Goal: Task Accomplishment & Management: Manage account settings

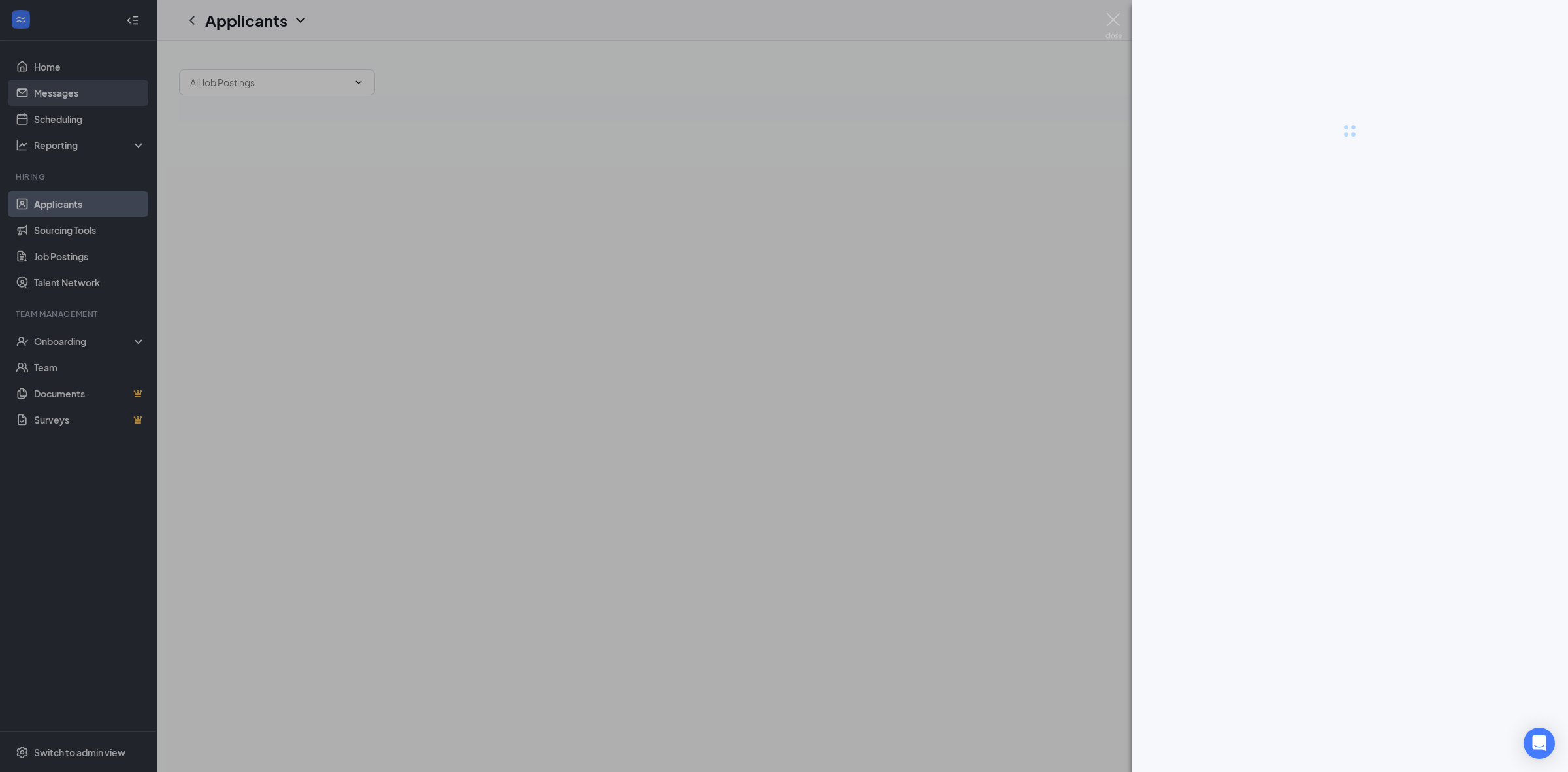
click at [84, 118] on div at bounding box center [784, 386] width 1568 height 772
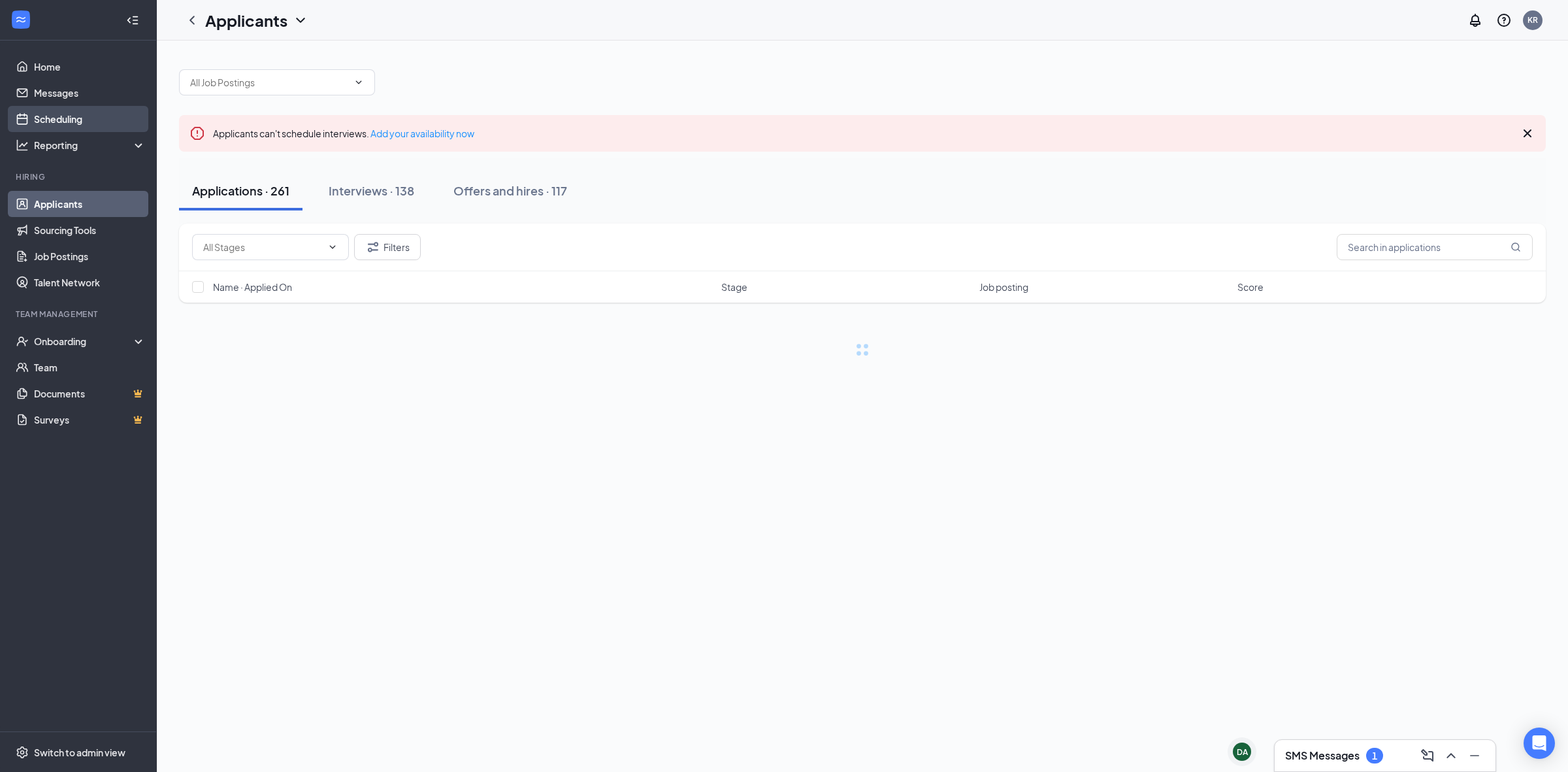
click at [87, 125] on link "Scheduling" at bounding box center [90, 119] width 111 height 26
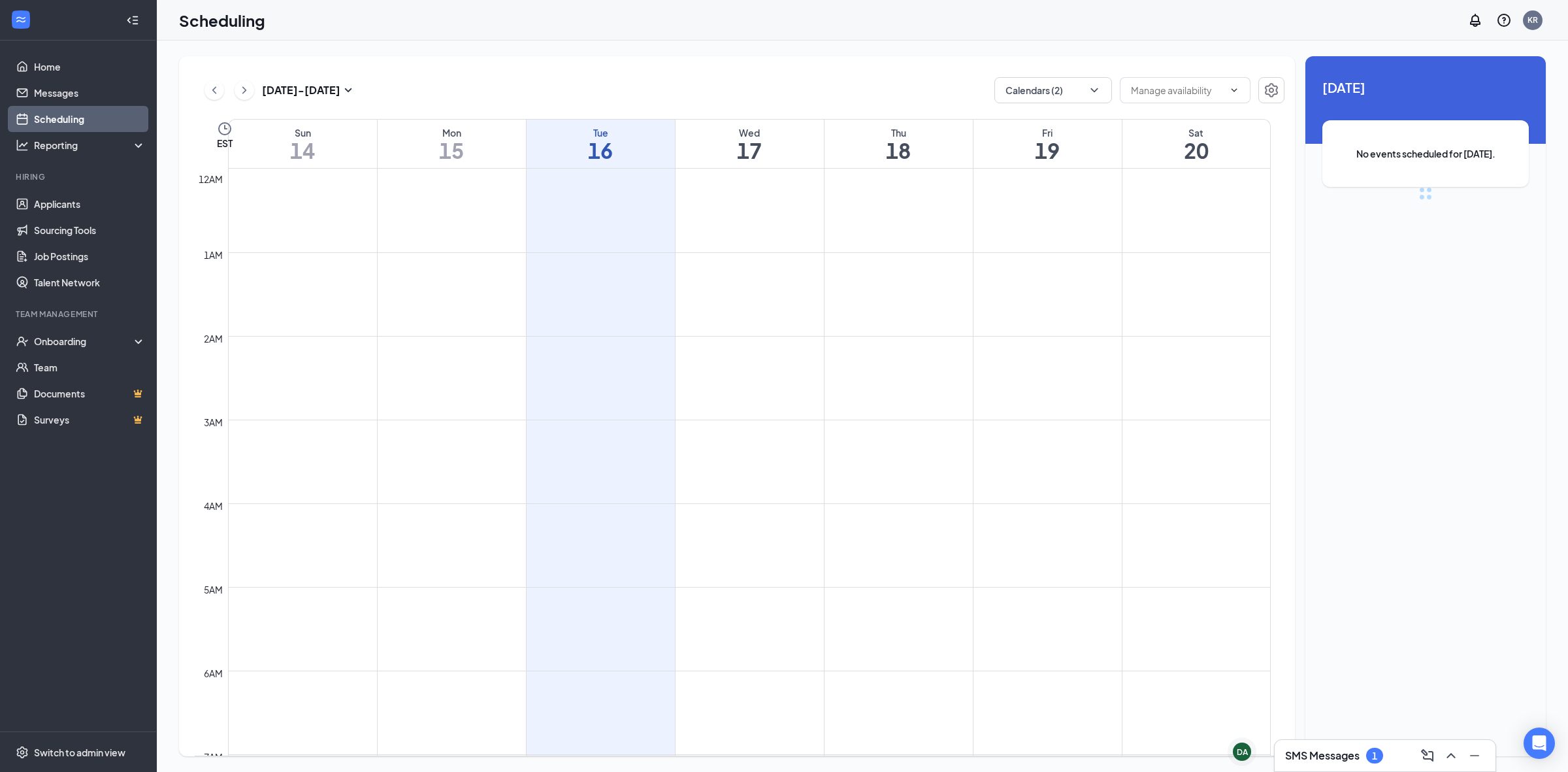
scroll to position [642, 0]
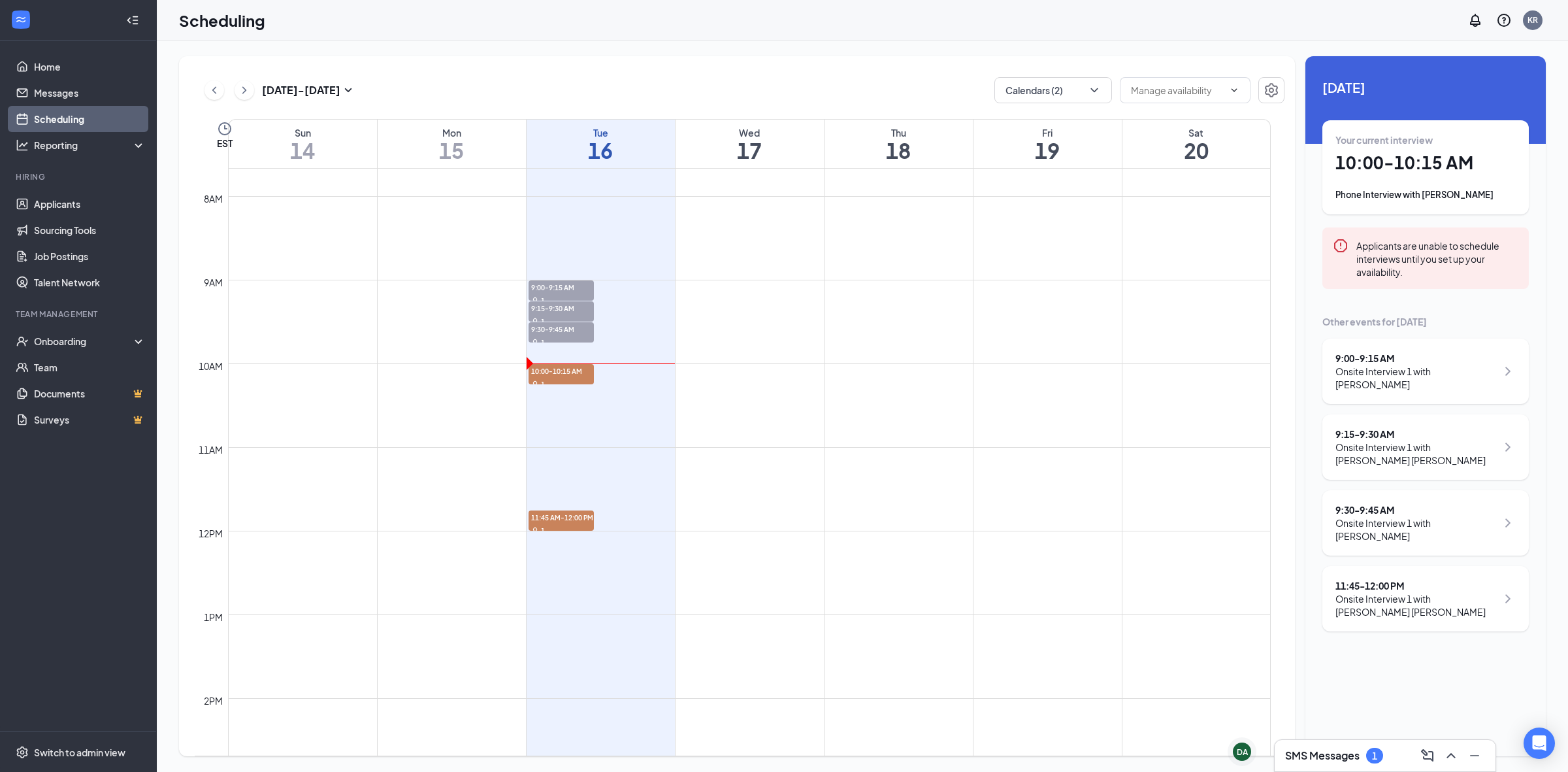
click at [1456, 462] on div "9:15 - 9:30 AM Onsite Interview 1 with [PERSON_NAME] [PERSON_NAME]" at bounding box center [1425, 446] width 207 height 65
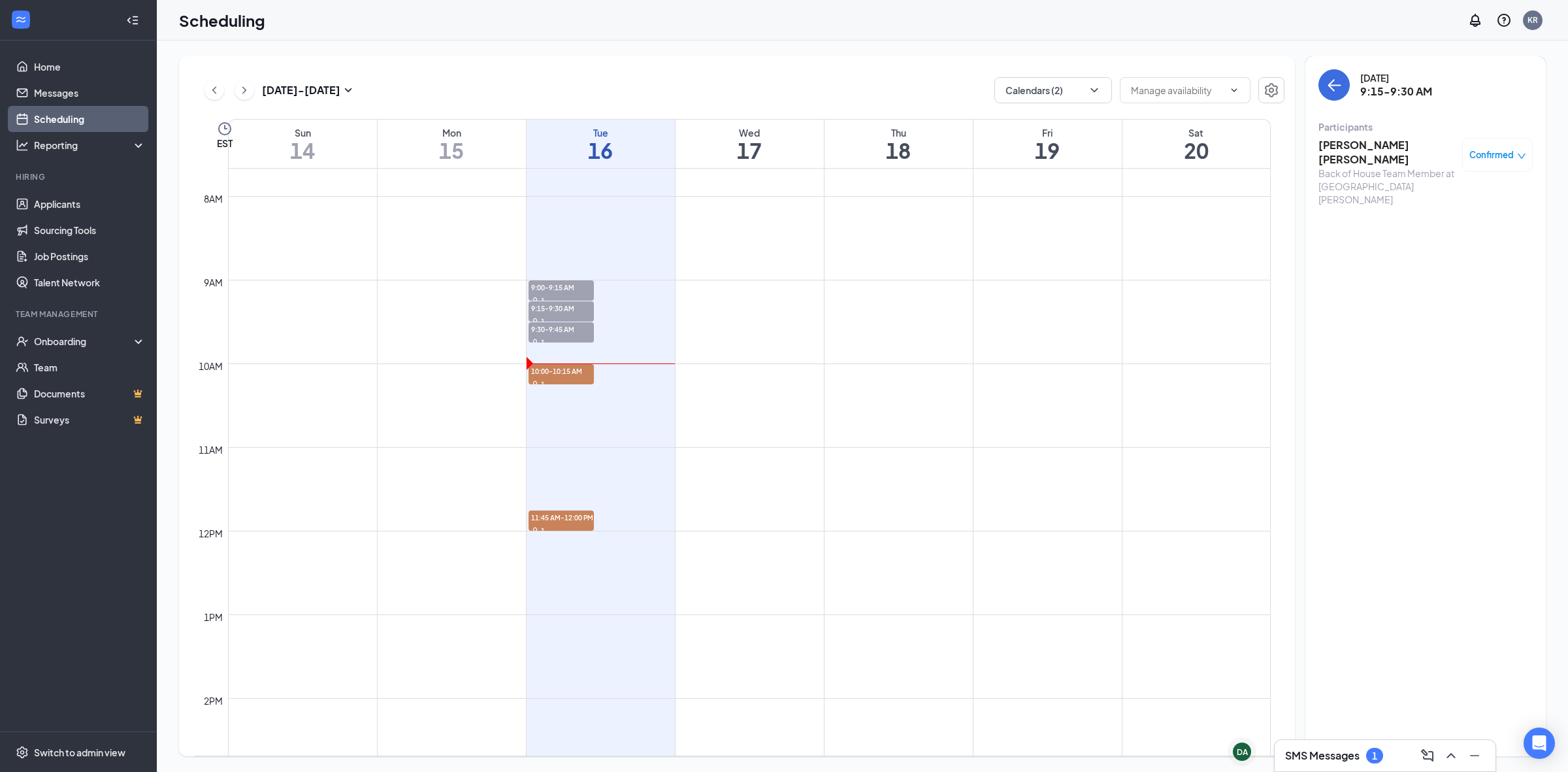
click at [1374, 167] on div "Back of House Team Member at [GEOGRAPHIC_DATA][PERSON_NAME]" at bounding box center [1387, 187] width 137 height 39
click at [1475, 151] on span "Confirmed" at bounding box center [1492, 155] width 45 height 13
click at [1480, 214] on span "Mark complete" at bounding box center [1456, 219] width 65 height 14
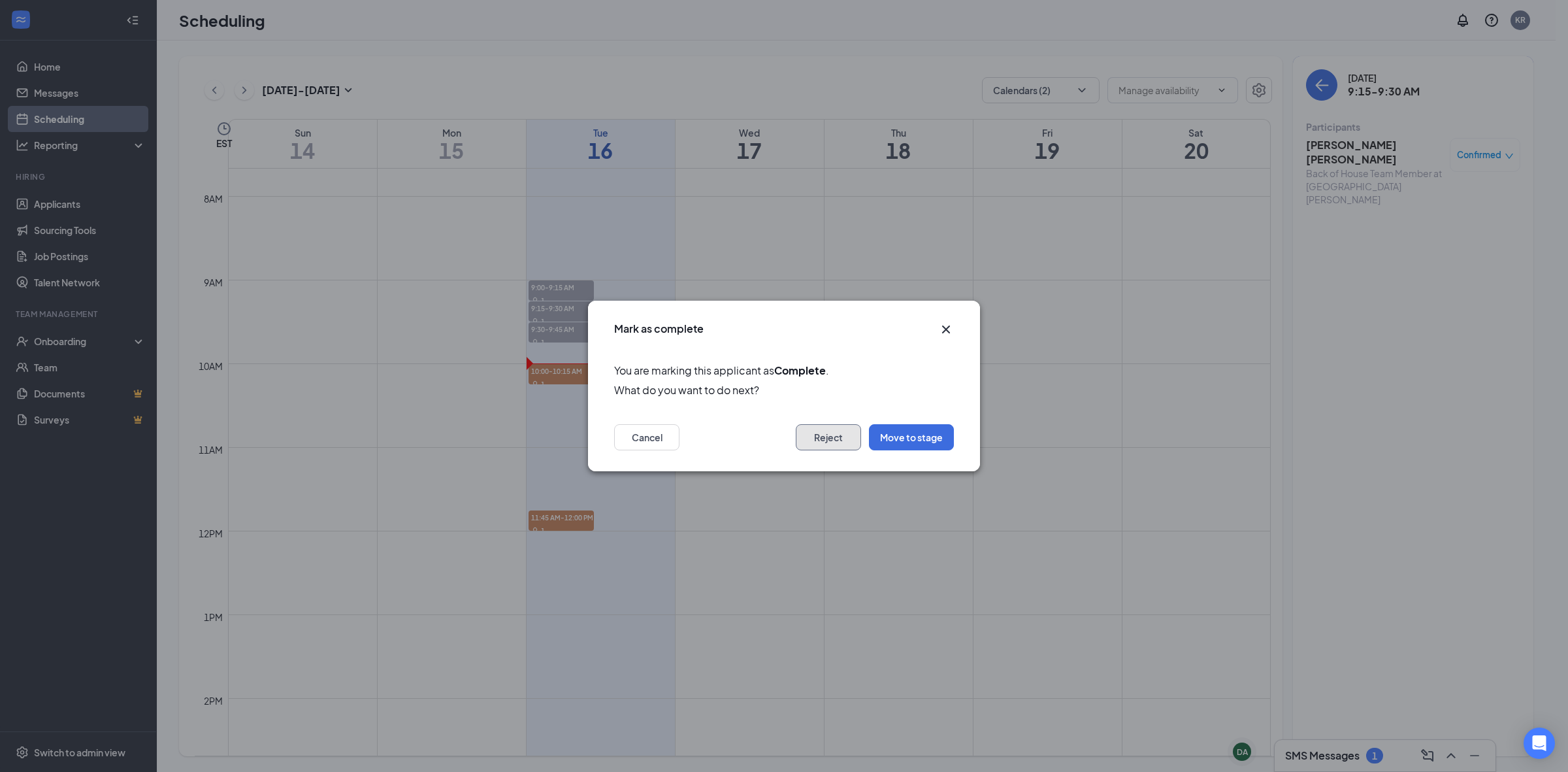
click at [834, 432] on button "Reject" at bounding box center [829, 437] width 65 height 26
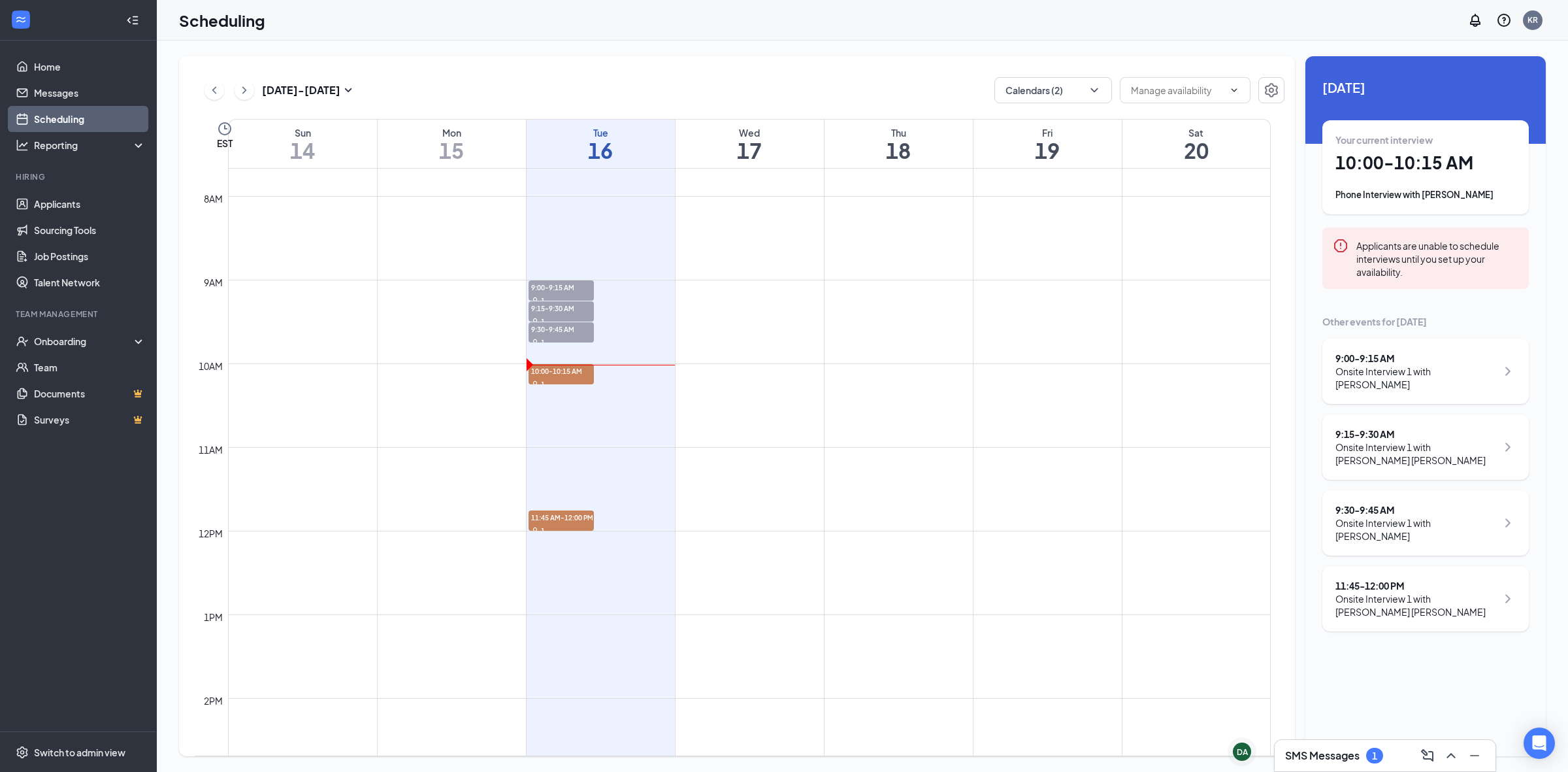
click at [1386, 171] on h1 "10:00 - 10:15 AM" at bounding box center [1425, 162] width 180 height 22
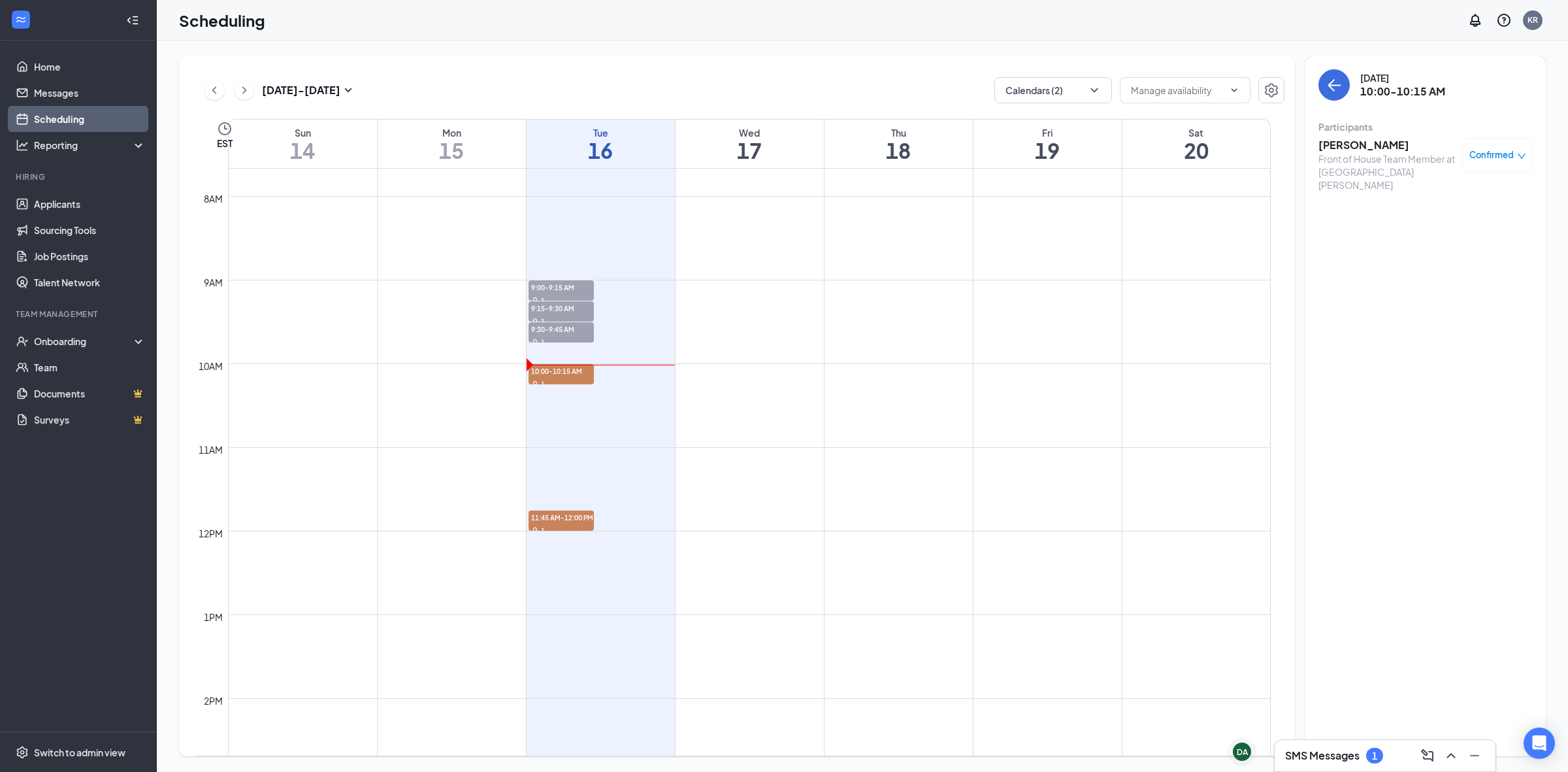
click at [1342, 144] on h3 "[PERSON_NAME]" at bounding box center [1387, 145] width 137 height 14
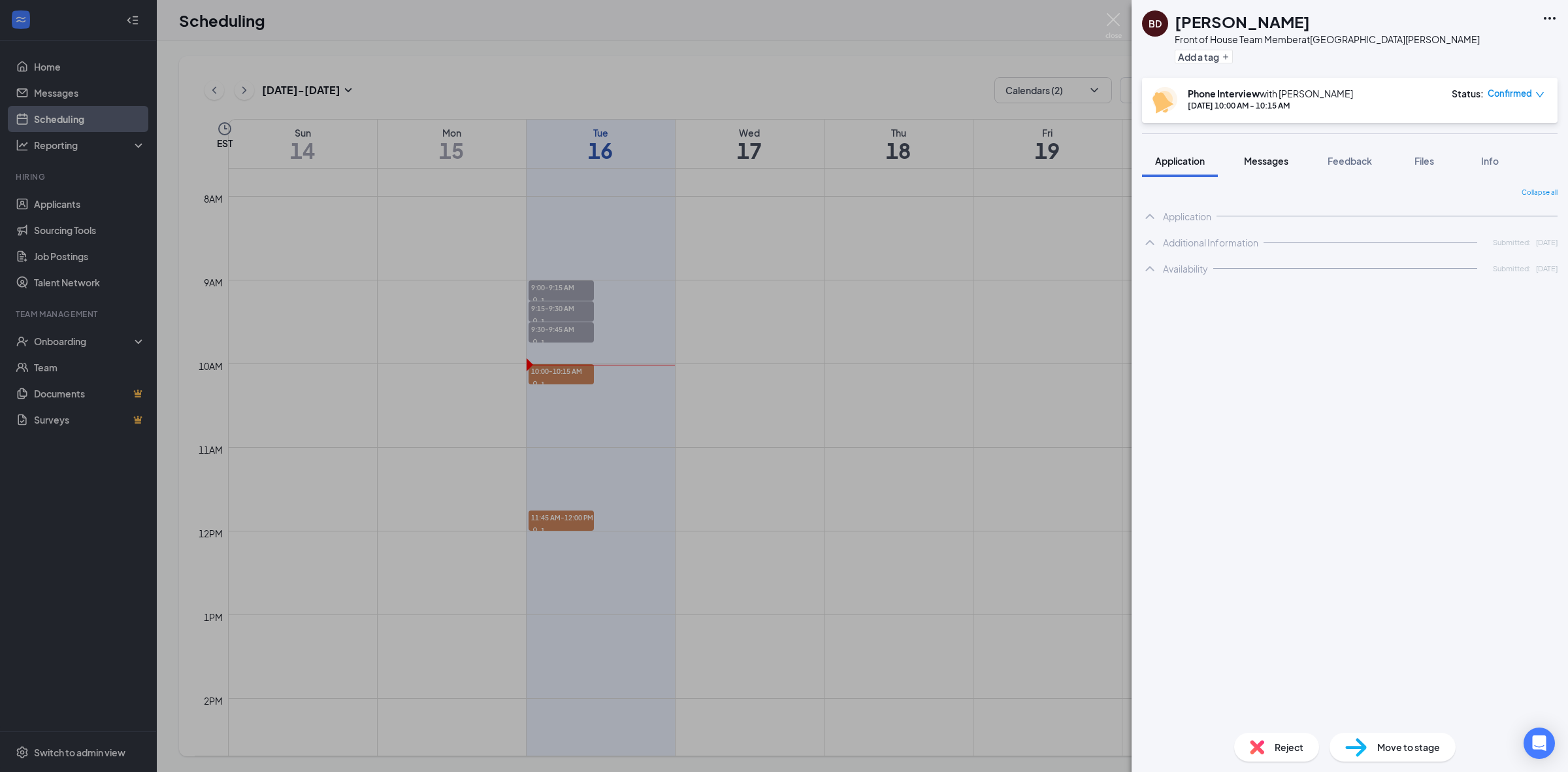
click at [1287, 167] on button "Messages" at bounding box center [1266, 161] width 71 height 32
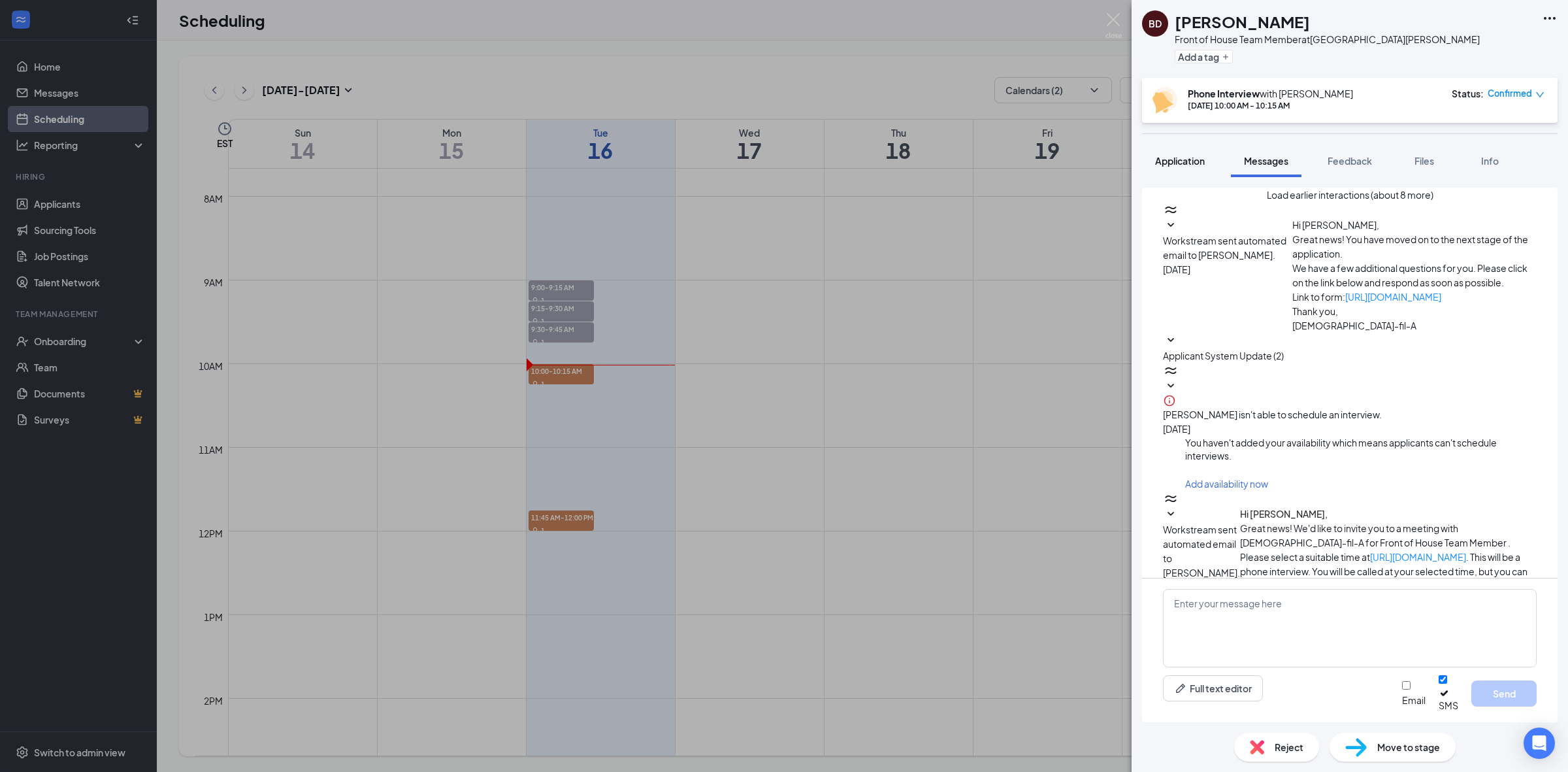
click at [1192, 162] on span "Application" at bounding box center [1180, 161] width 50 height 12
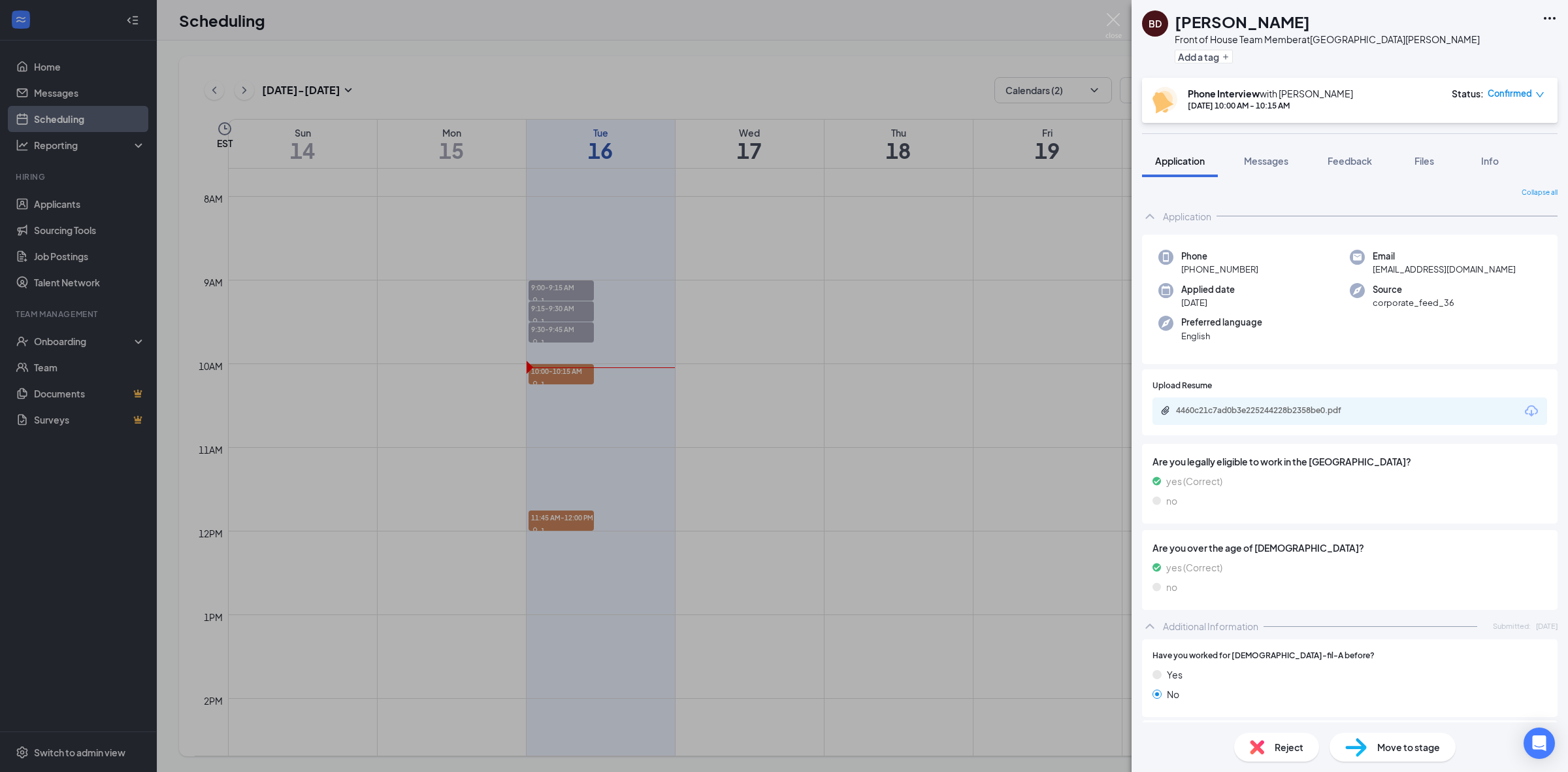
click at [1497, 96] on span "Confirmed" at bounding box center [1510, 94] width 45 height 13
click at [1495, 180] on span "Mark as no-show" at bounding box center [1478, 180] width 72 height 14
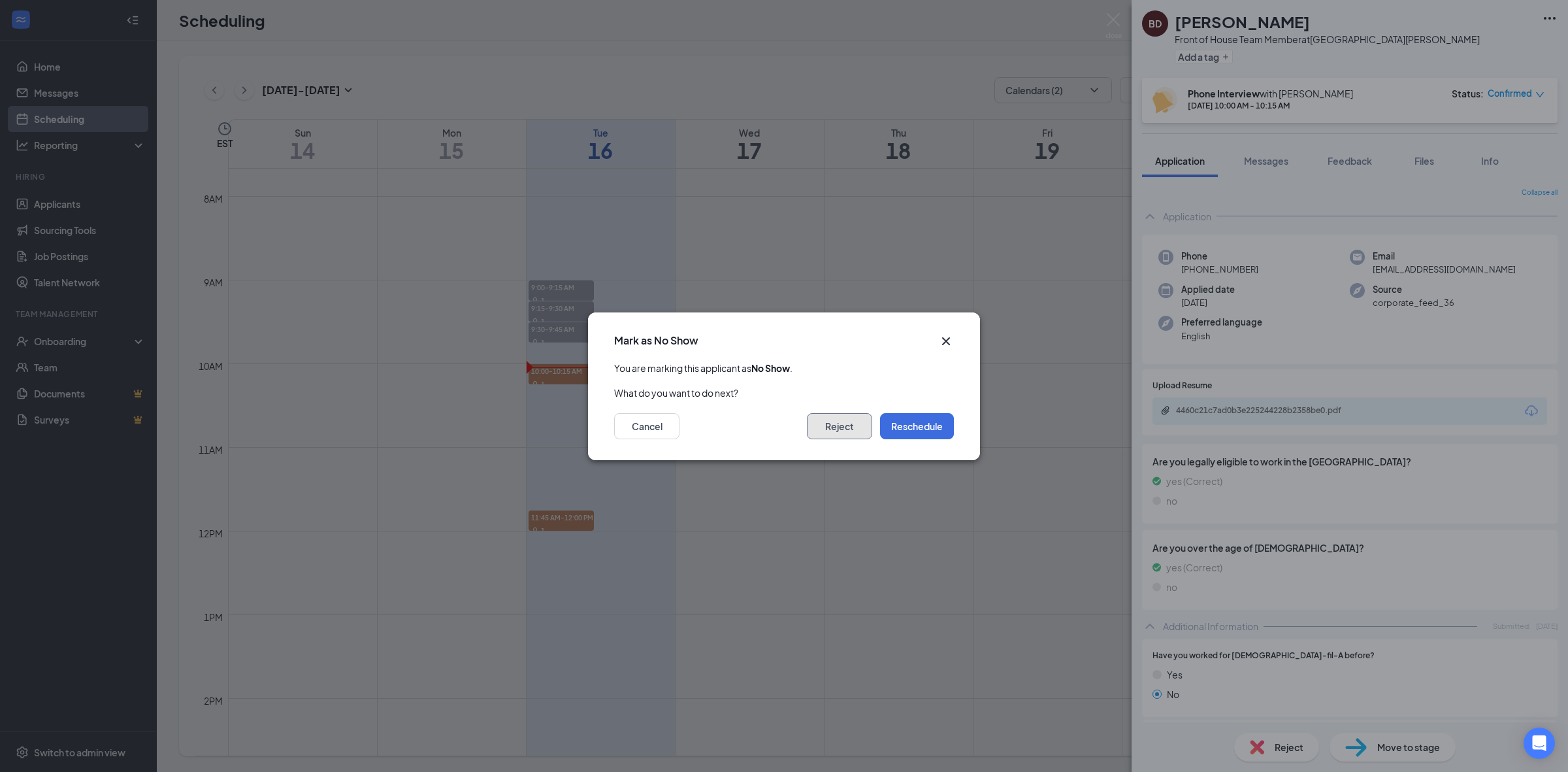
click at [863, 431] on button "Reject" at bounding box center [840, 426] width 65 height 26
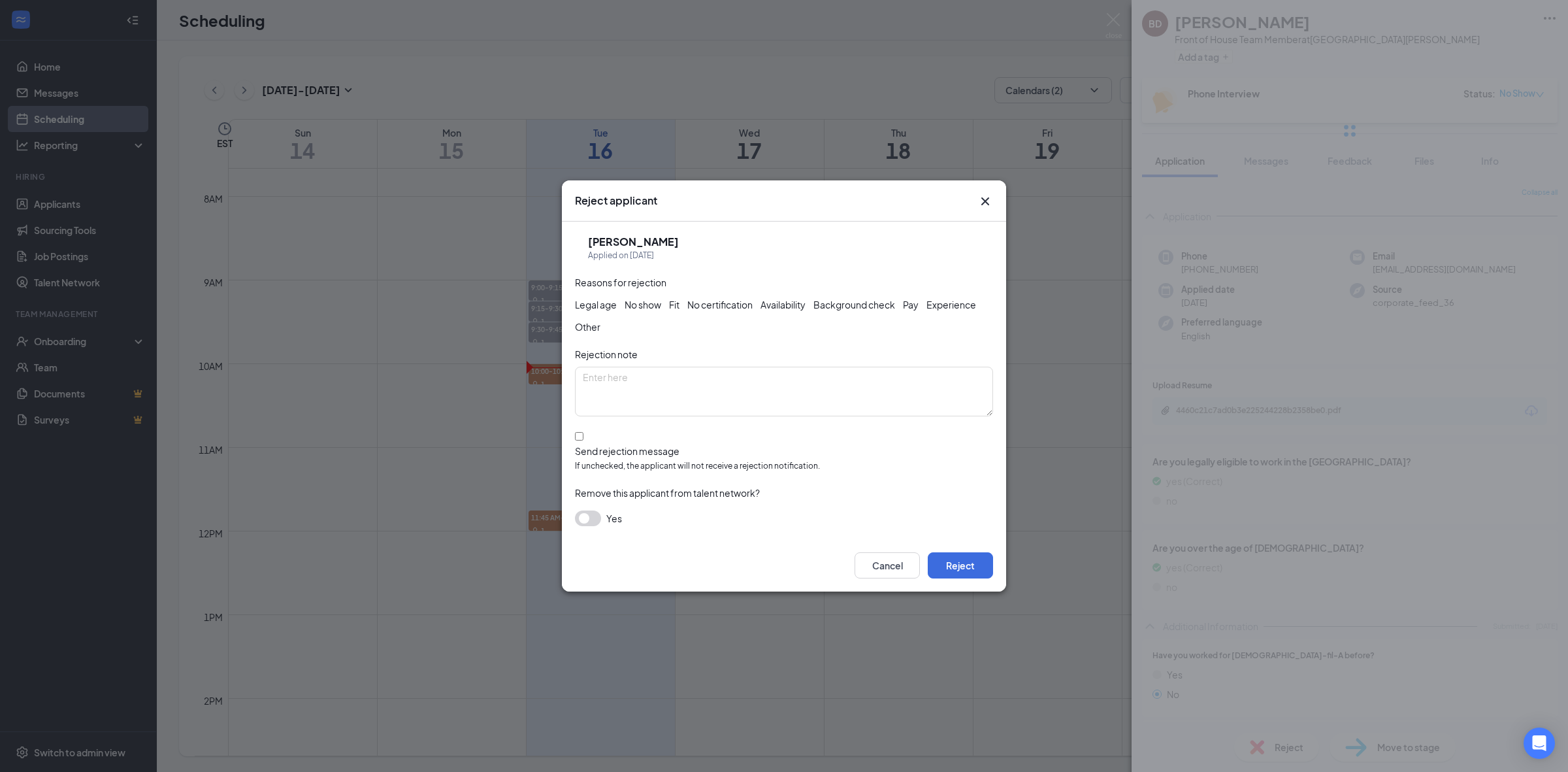
click at [974, 210] on div "Reject applicant" at bounding box center [784, 200] width 444 height 41
click at [978, 204] on icon "Cross" at bounding box center [985, 200] width 16 height 16
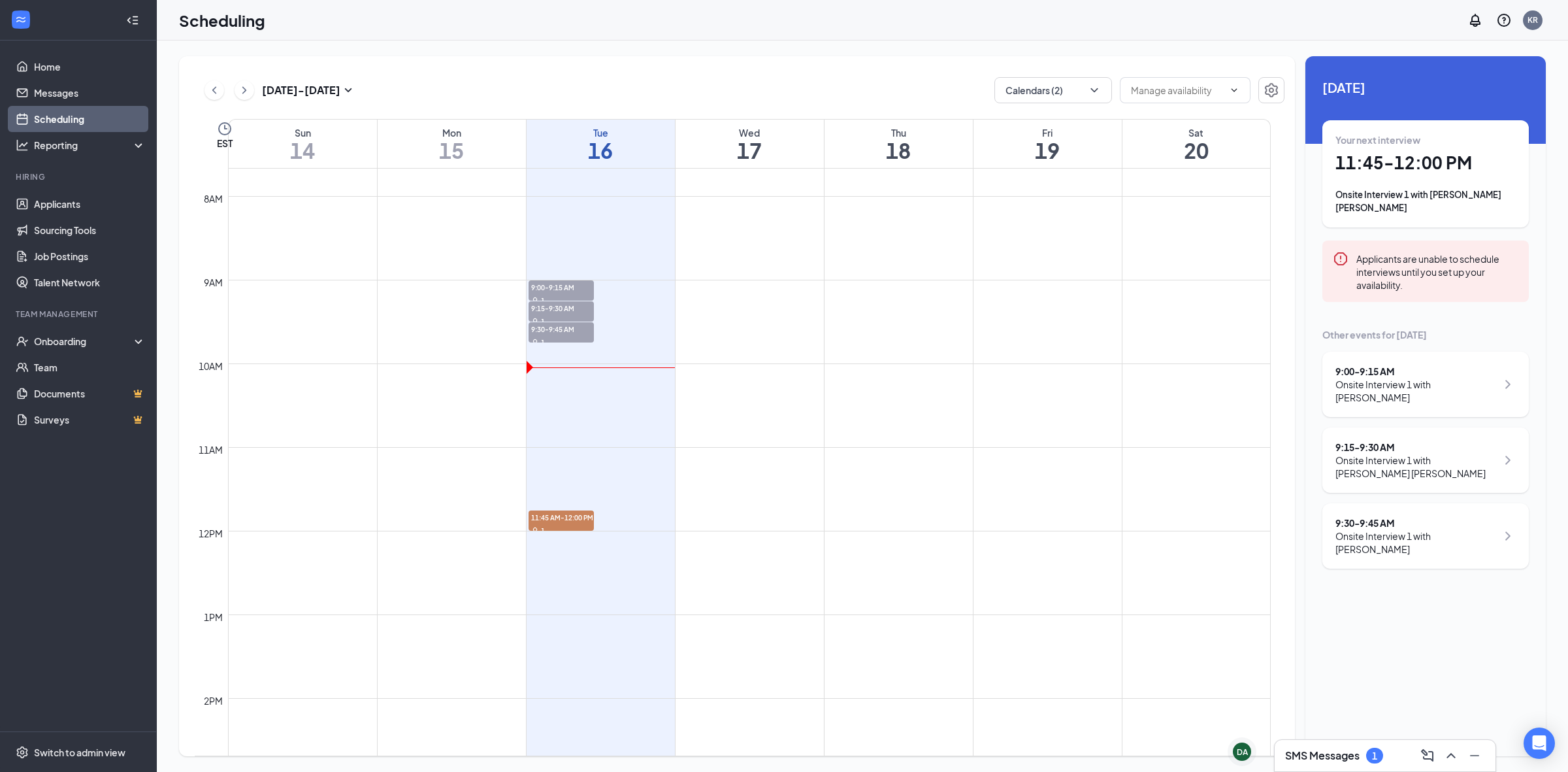
click at [1393, 763] on div "SMS Messages 1" at bounding box center [1384, 755] width 199 height 21
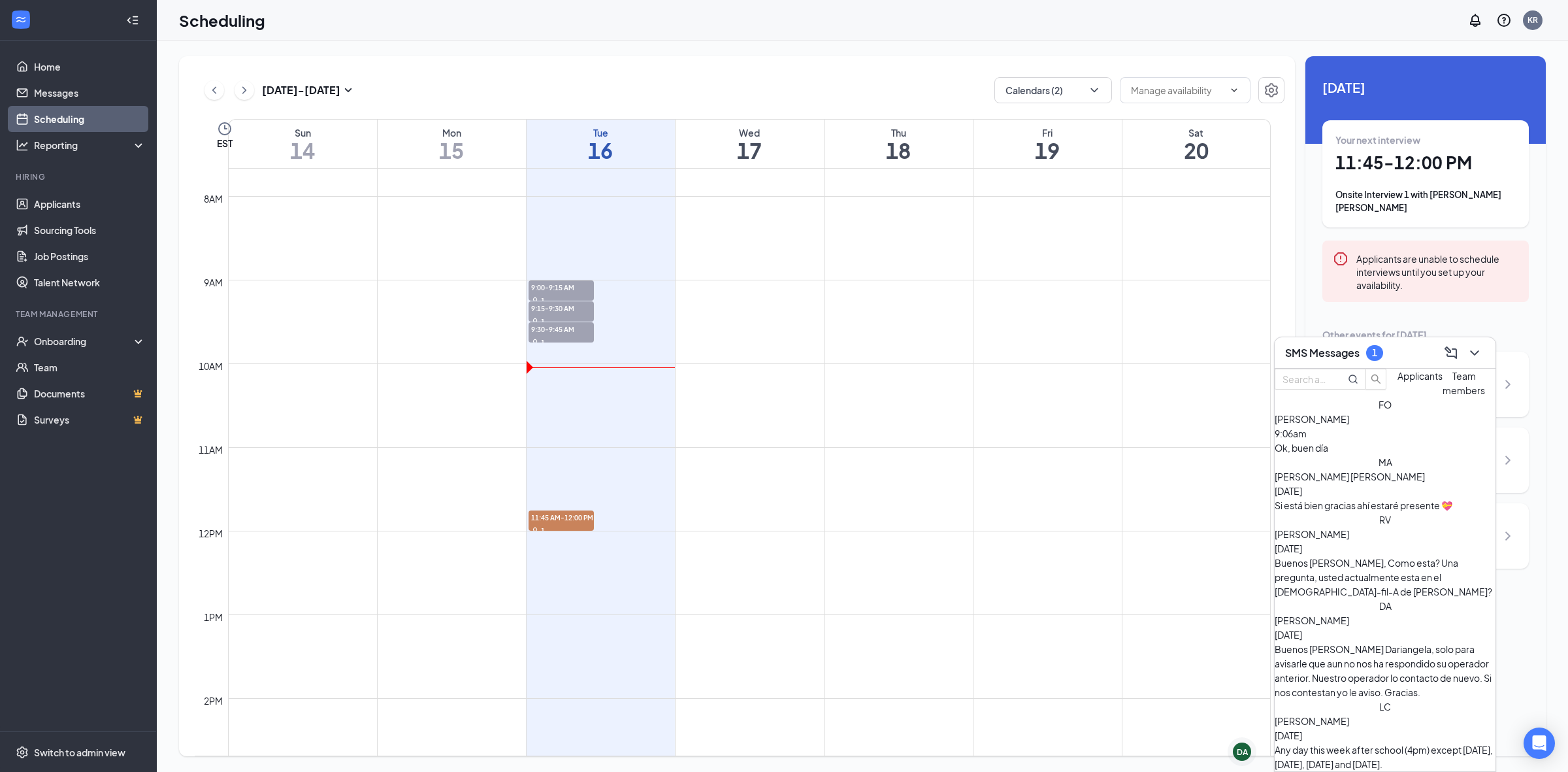
click at [1413, 441] on div "[PERSON_NAME] 9:06am" at bounding box center [1385, 426] width 221 height 29
click at [1479, 348] on icon "ChevronDown" at bounding box center [1474, 353] width 16 height 16
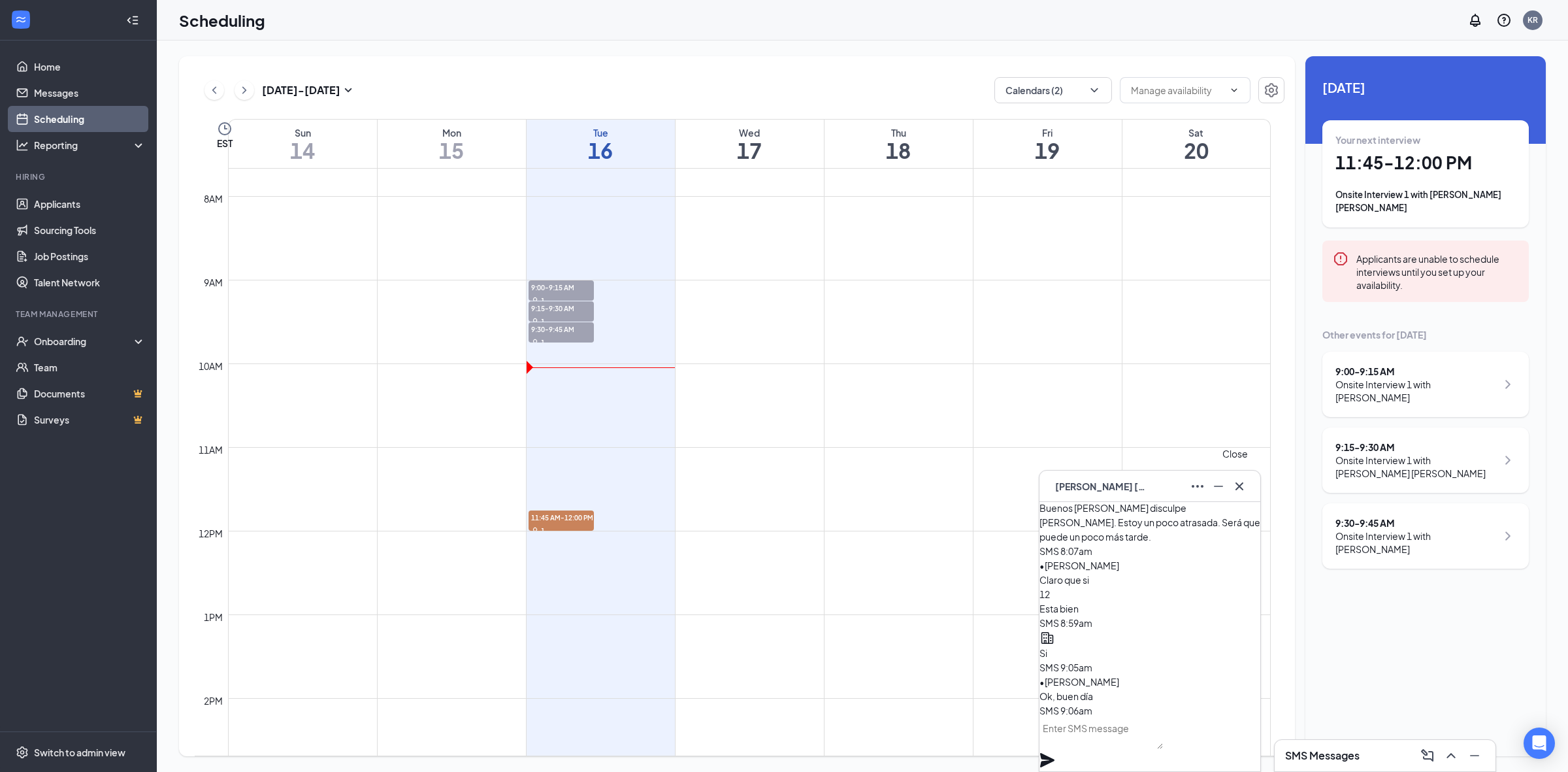
click at [1242, 481] on icon "Cross" at bounding box center [1239, 485] width 16 height 16
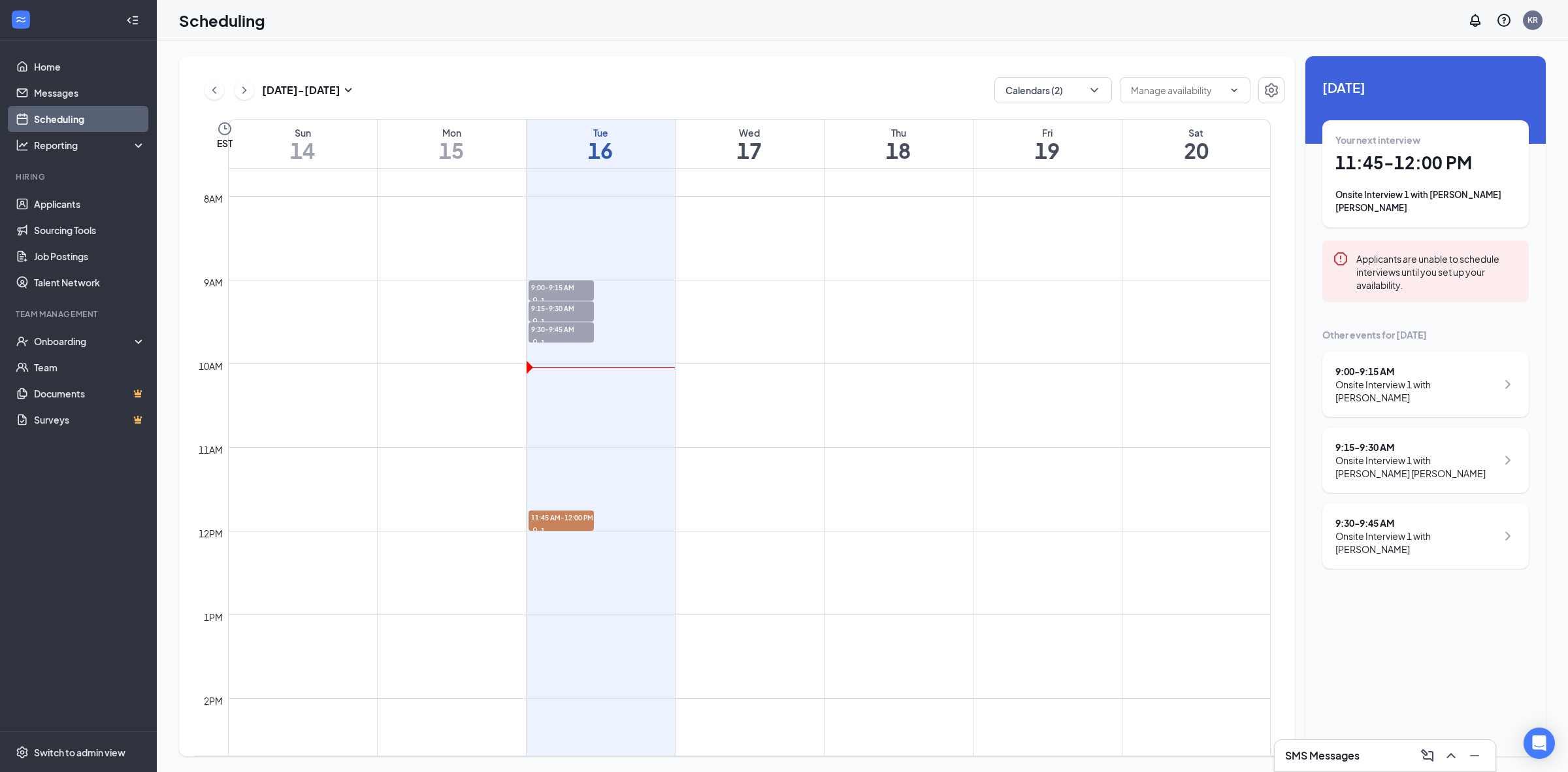
click at [1439, 464] on div "Onsite Interview 1 with [PERSON_NAME] [PERSON_NAME]" at bounding box center [1416, 467] width 161 height 26
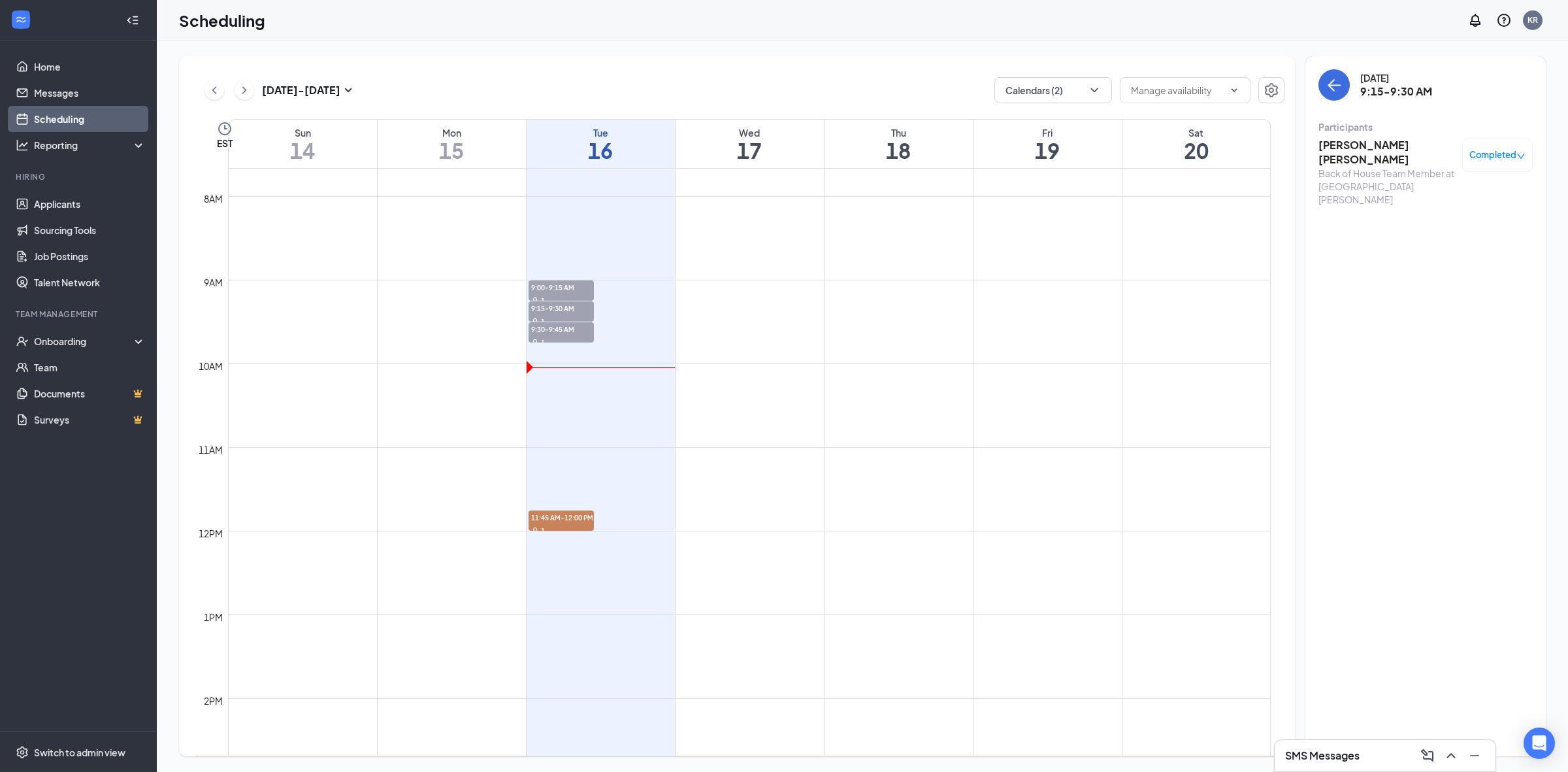
click at [1386, 148] on h3 "[PERSON_NAME] [PERSON_NAME]" at bounding box center [1387, 152] width 137 height 29
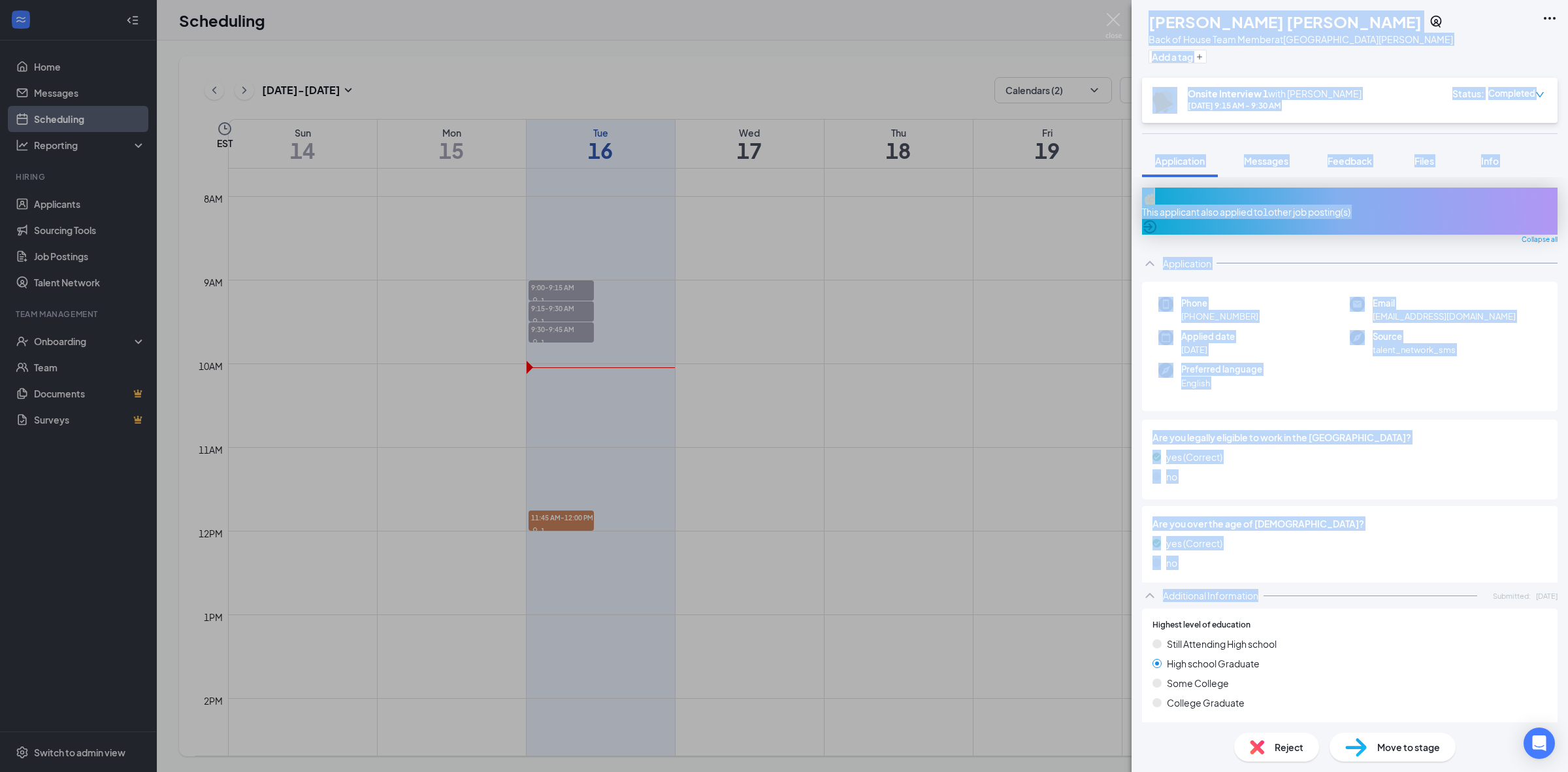
drag, startPoint x: 1104, startPoint y: 27, endPoint x: 1318, endPoint y: 580, distance: 593.0
click at [1318, 580] on div "JR [PERSON_NAME] [PERSON_NAME] Back of House Team Member at [GEOGRAPHIC_DATA][P…" at bounding box center [784, 386] width 1568 height 772
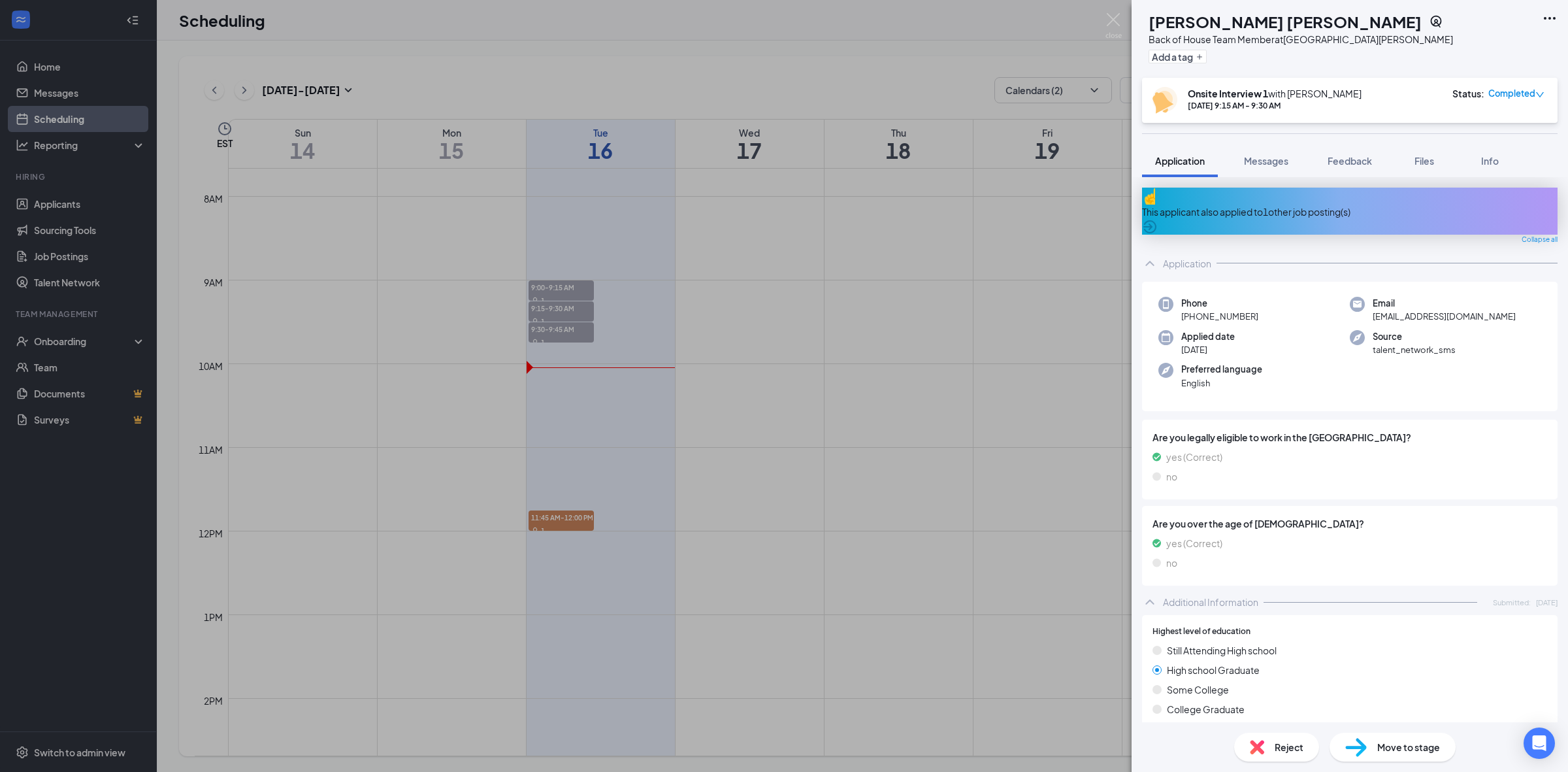
click at [1295, 760] on div "Reject" at bounding box center [1277, 746] width 85 height 29
click at [1295, 746] on div "Reject applicant JR [PERSON_NAME] [PERSON_NAME] Applied on [DATE] Reasons for r…" at bounding box center [784, 386] width 1568 height 772
click at [1292, 742] on span "Reject" at bounding box center [1289, 746] width 29 height 14
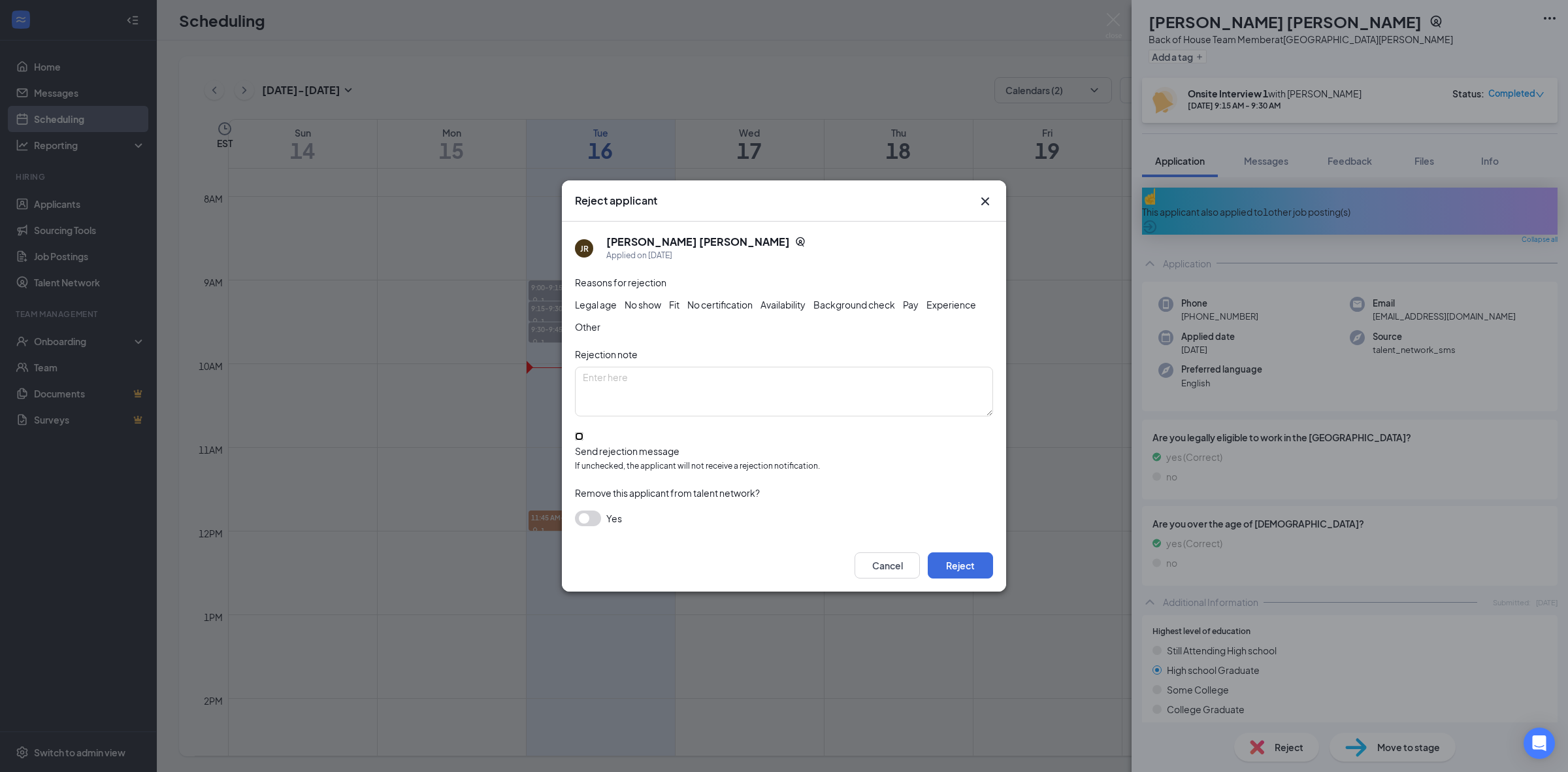
click at [584, 441] on input "Send rejection message If unchecked, the applicant will not receive a rejection…" at bounding box center [579, 435] width 8 height 8
checkbox input "true"
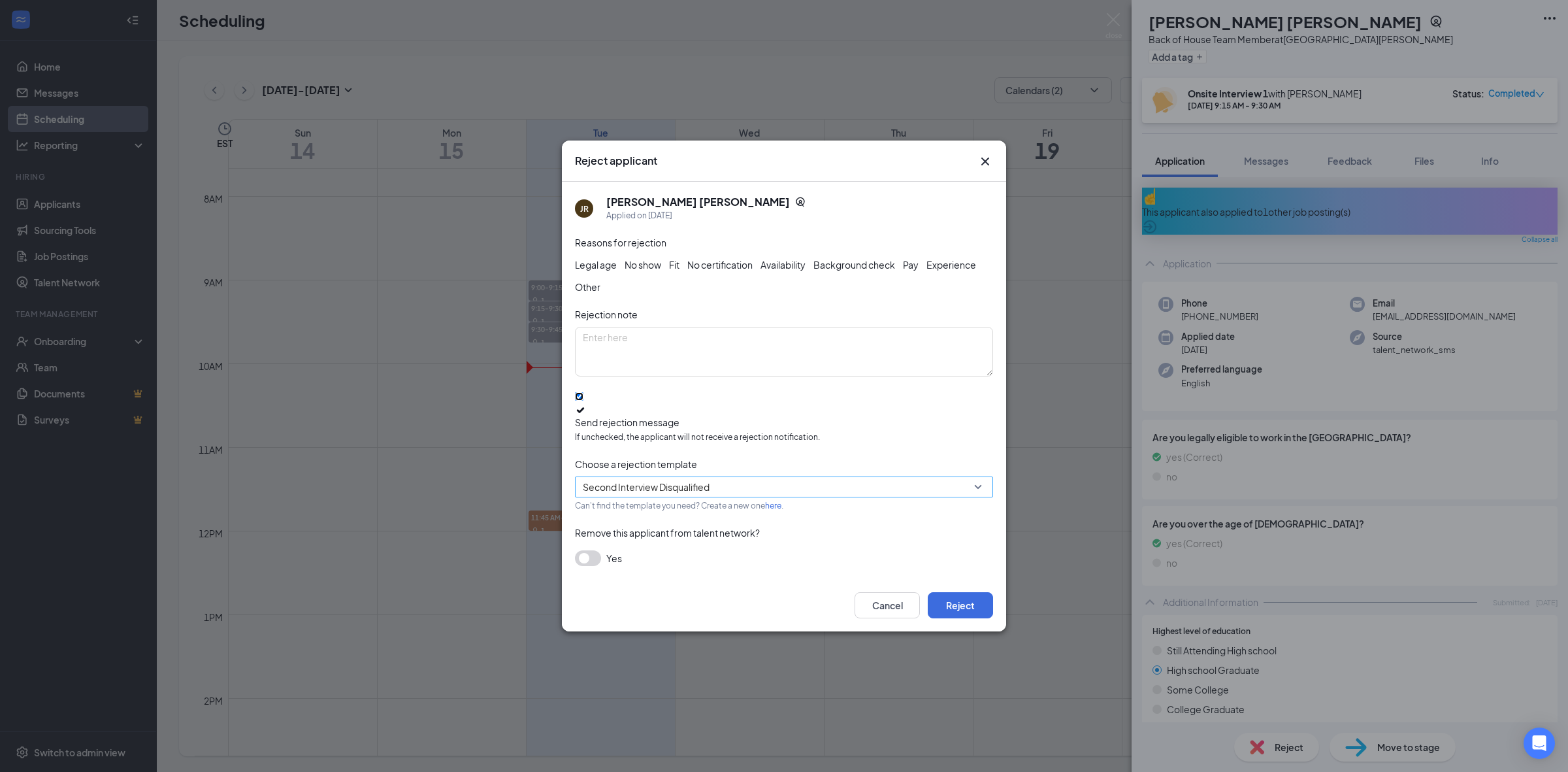
click at [651, 485] on span "Second Interview Disqualified" at bounding box center [646, 486] width 127 height 19
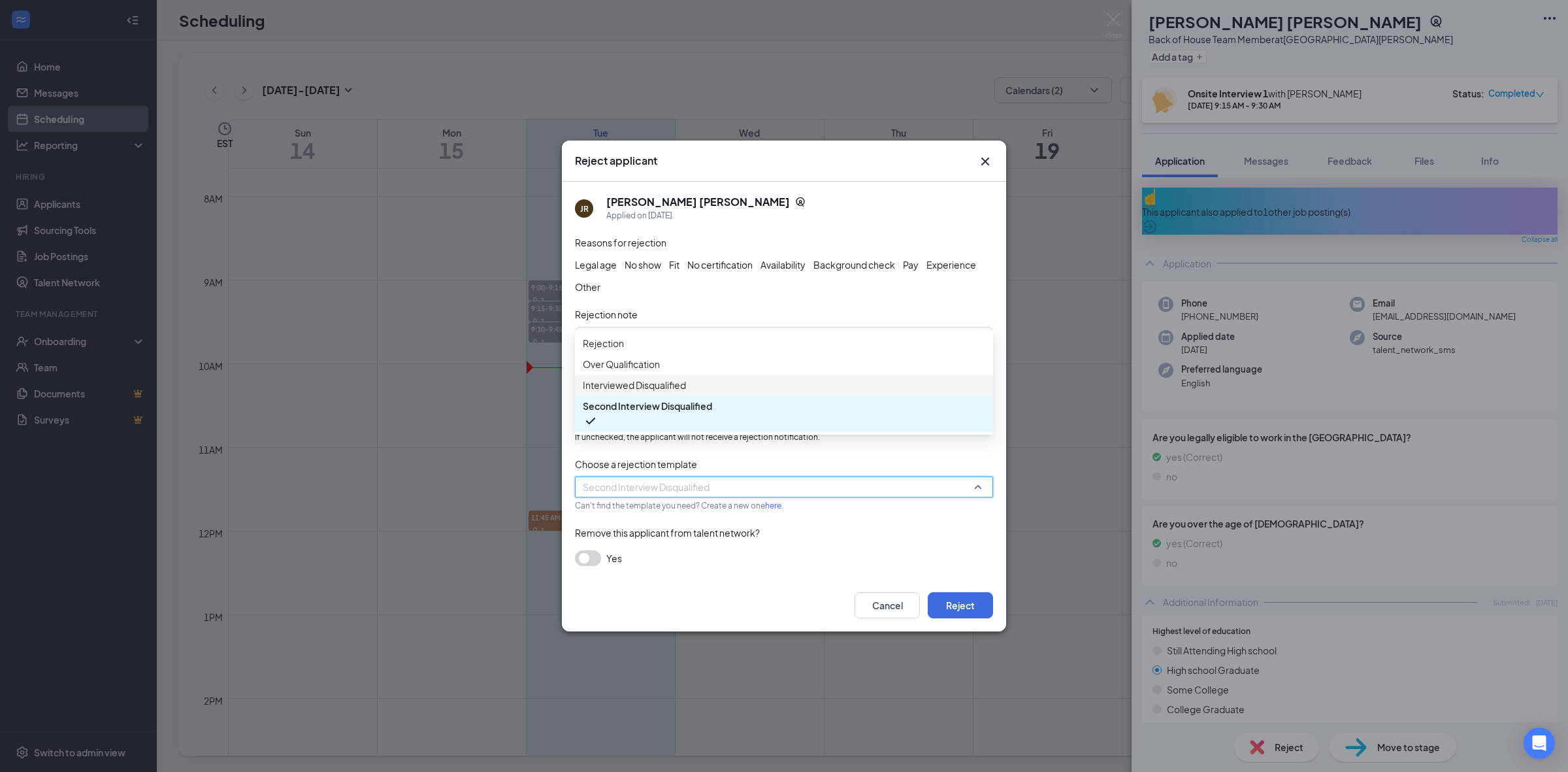
click at [662, 392] on span "Interviewed Disqualified" at bounding box center [634, 384] width 103 height 14
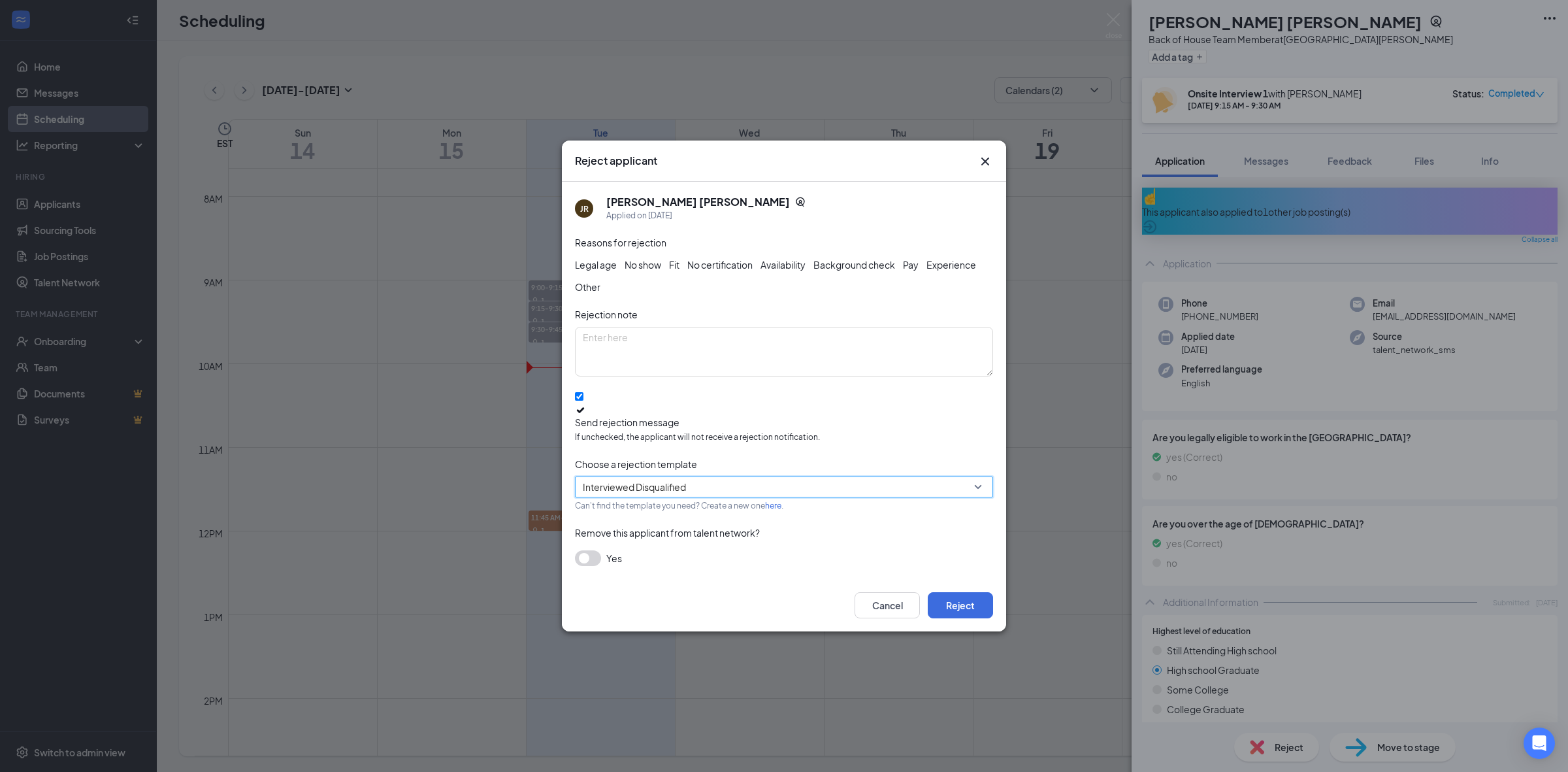
click at [959, 586] on div "Cancel Reject" at bounding box center [784, 605] width 444 height 52
click at [962, 596] on button "Reject" at bounding box center [960, 605] width 65 height 26
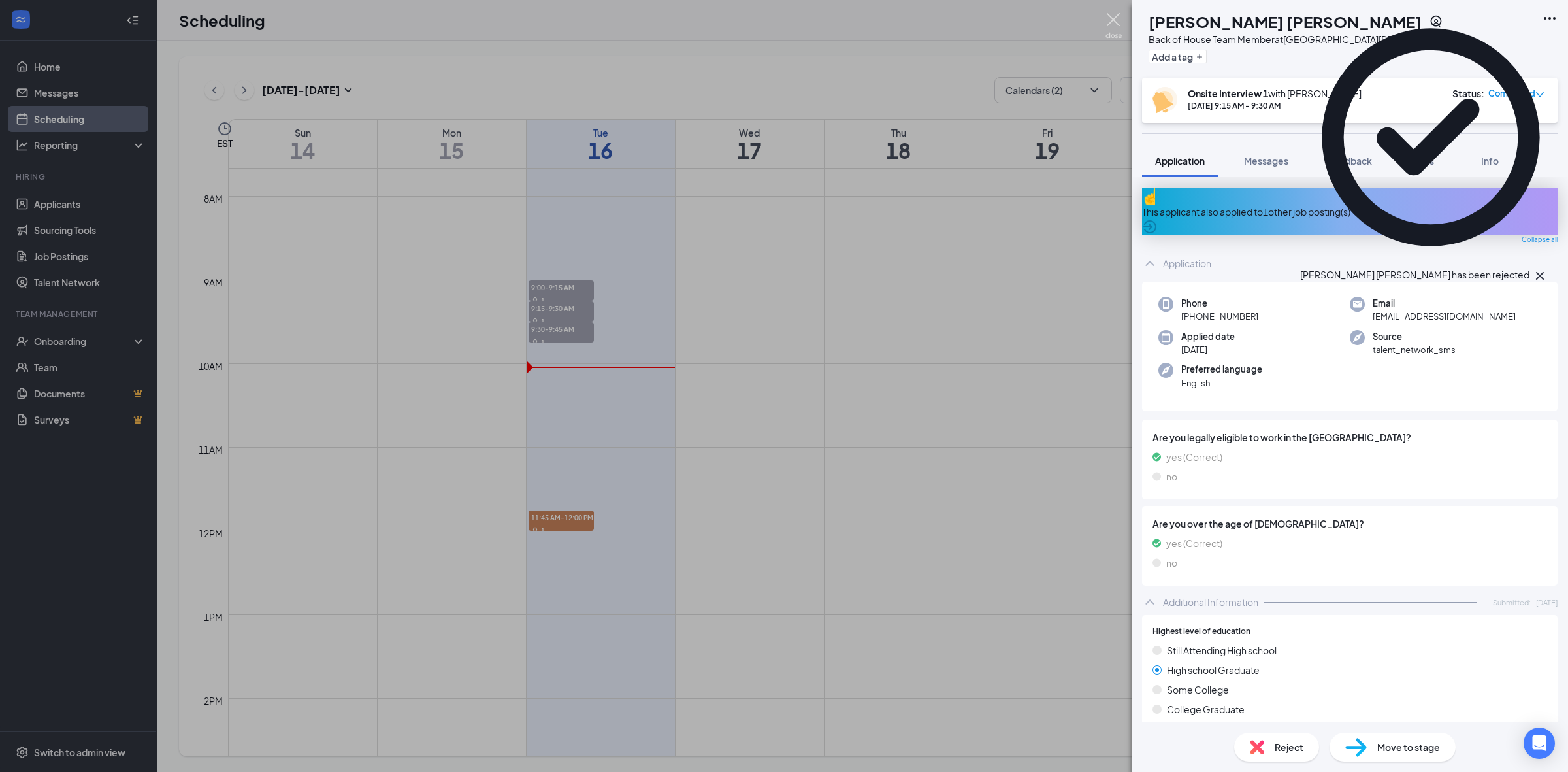
click at [1111, 28] on img at bounding box center [1114, 25] width 17 height 25
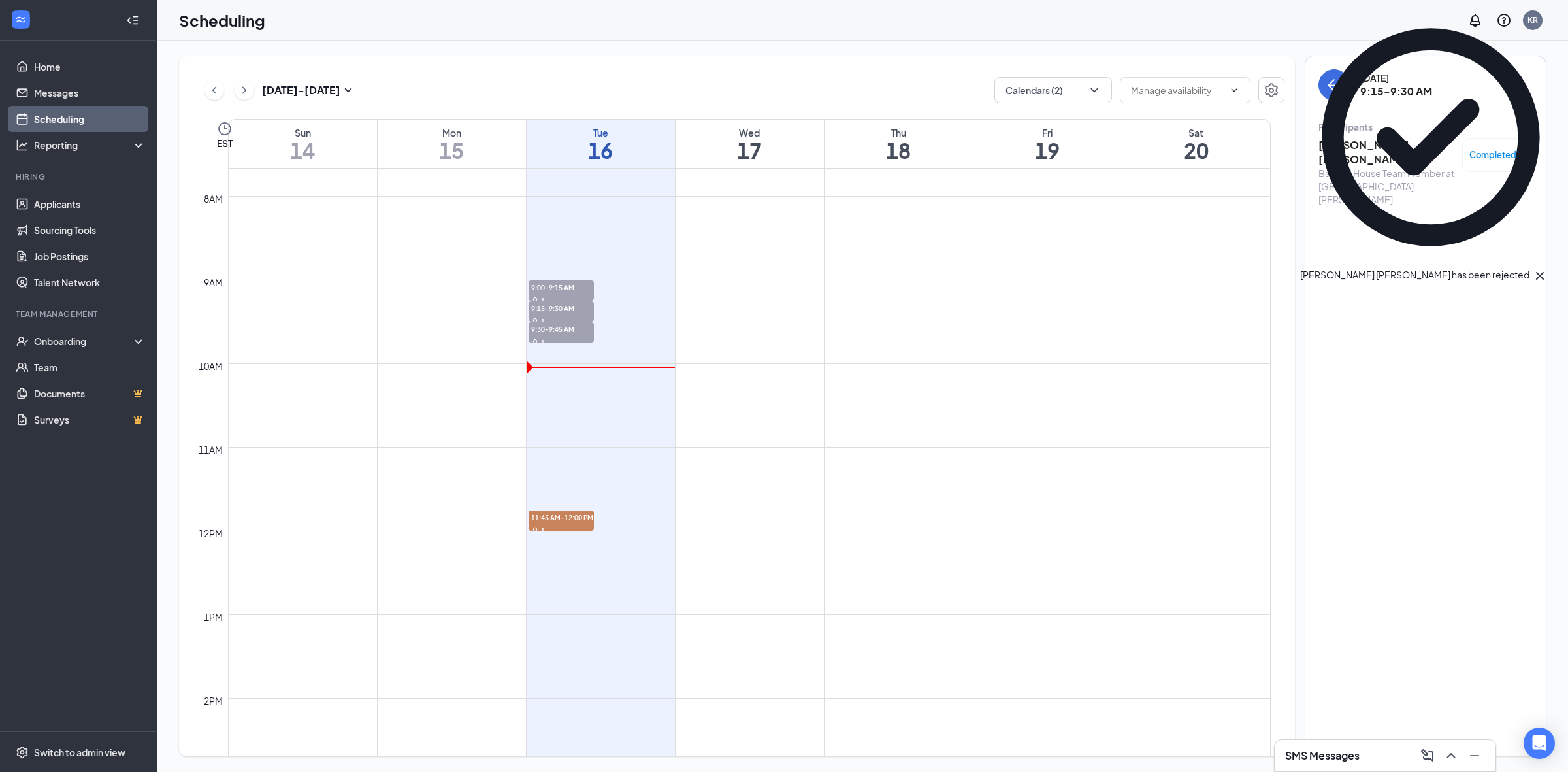
click at [1325, 98] on div "[DATE] 9:15-9:30 AM" at bounding box center [1425, 85] width 214 height 32
click at [1333, 85] on icon "ArrowLeft" at bounding box center [1334, 85] width 12 height 1
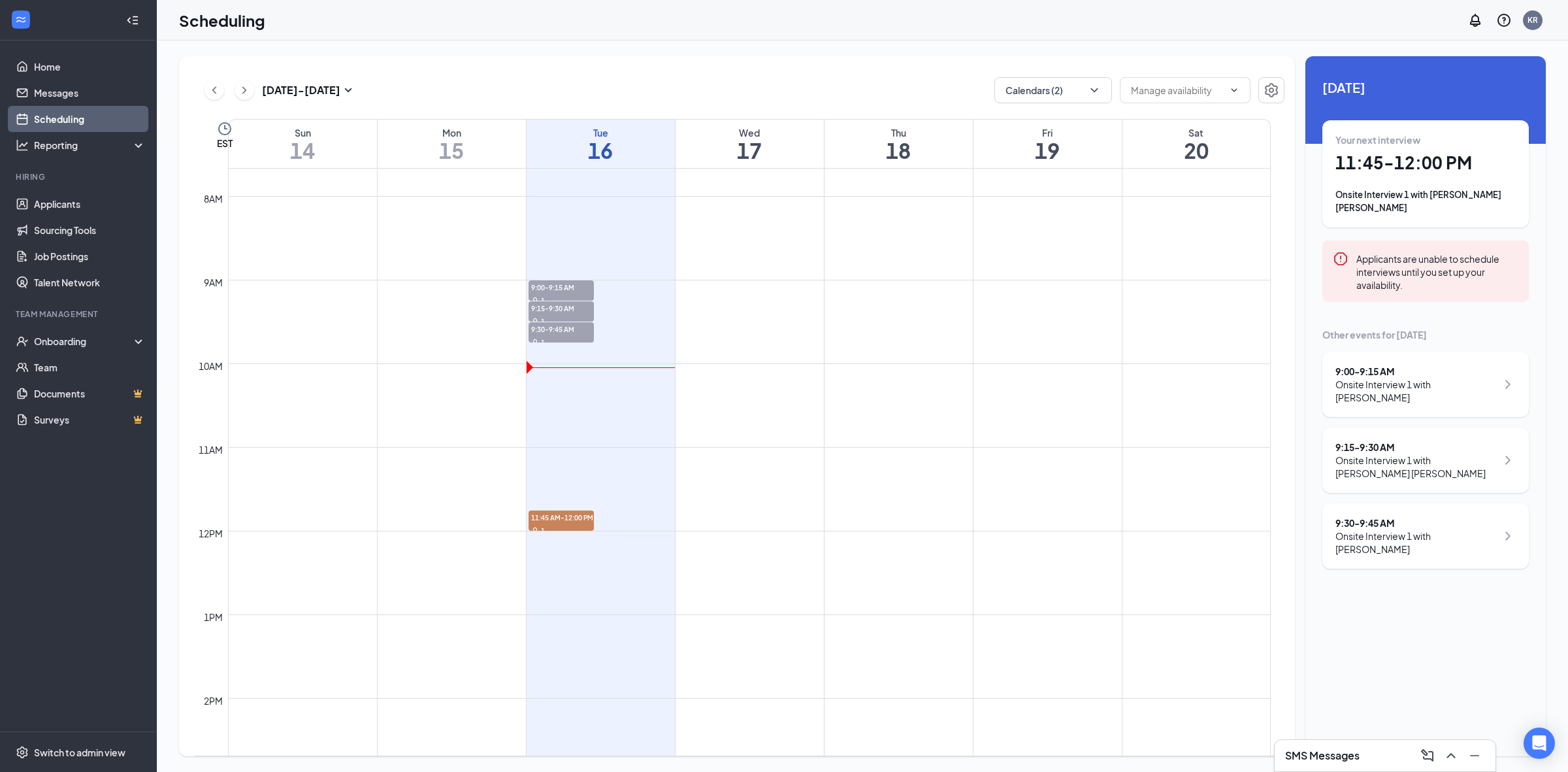
click at [1421, 532] on div "9:30 - 9:45 AM Onsite Interview 1 with [PERSON_NAME]" at bounding box center [1425, 535] width 207 height 65
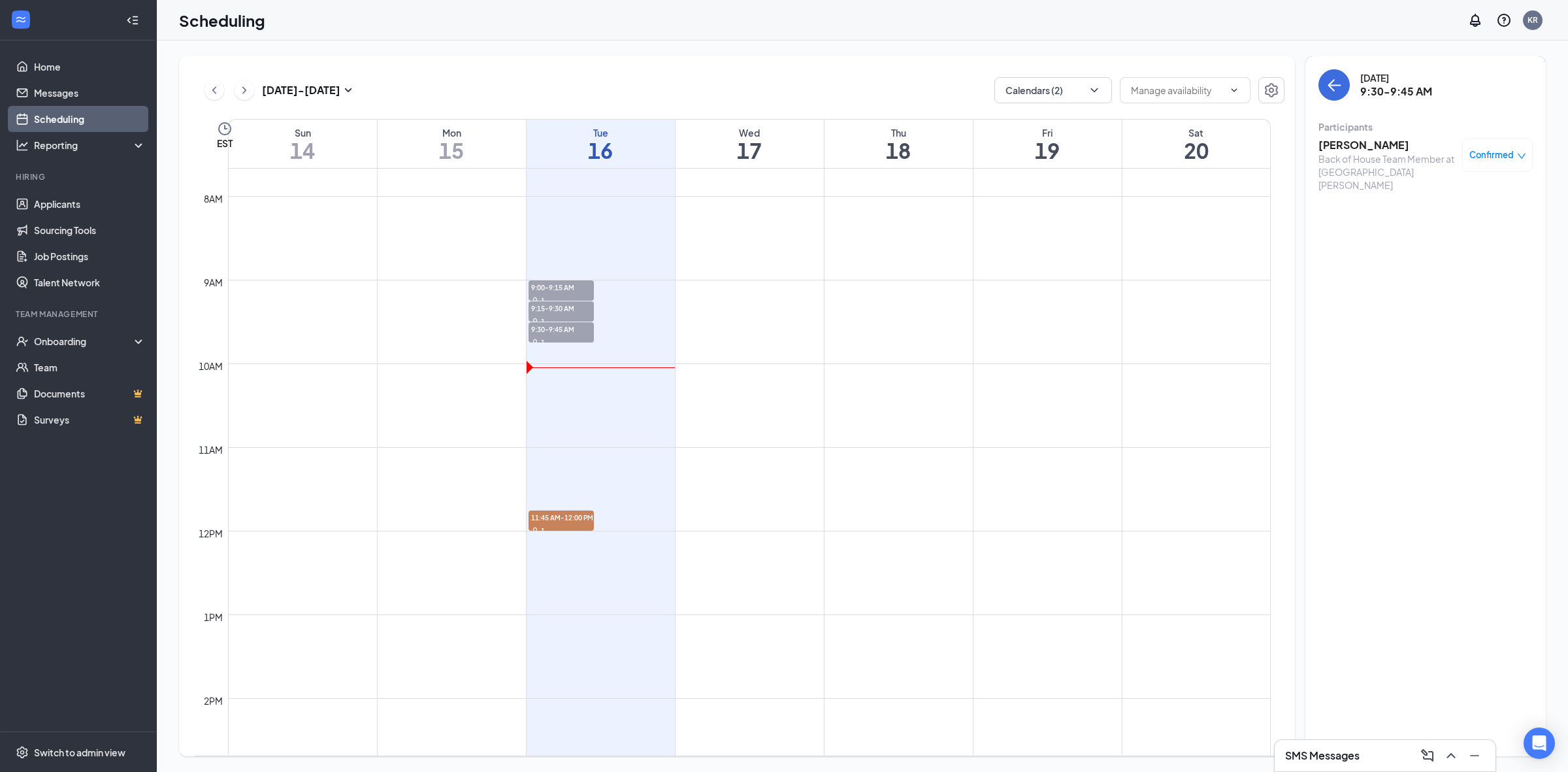
click at [1364, 149] on h3 "[PERSON_NAME]" at bounding box center [1387, 145] width 137 height 14
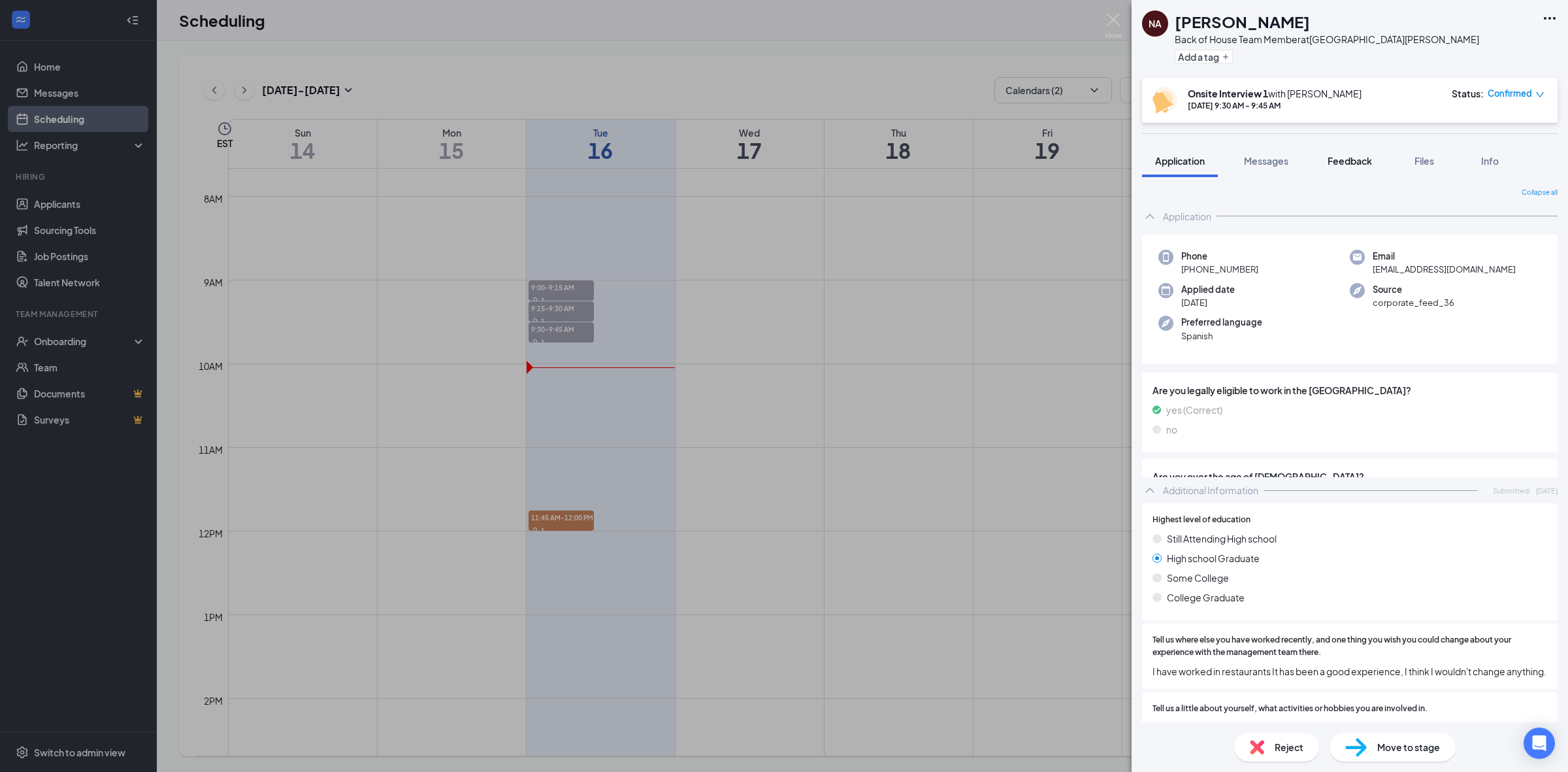
click at [1344, 176] on button "Feedback" at bounding box center [1350, 161] width 71 height 32
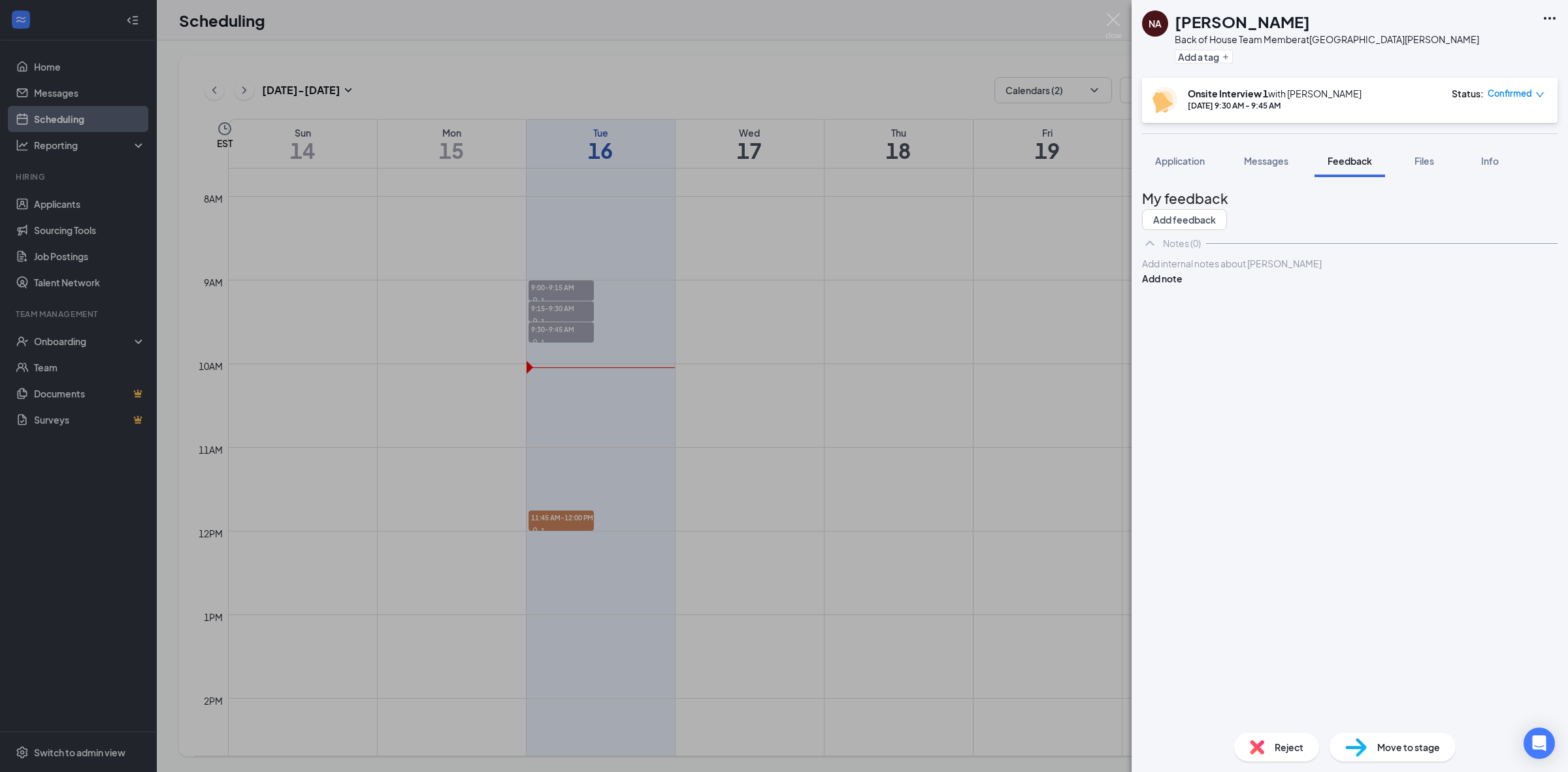
click at [1344, 286] on div "Add internal notes about [PERSON_NAME] Add note" at bounding box center [1350, 271] width 416 height 30
click at [1349, 271] on div at bounding box center [1350, 264] width 414 height 14
click at [1183, 326] on button "Add note" at bounding box center [1163, 332] width 41 height 14
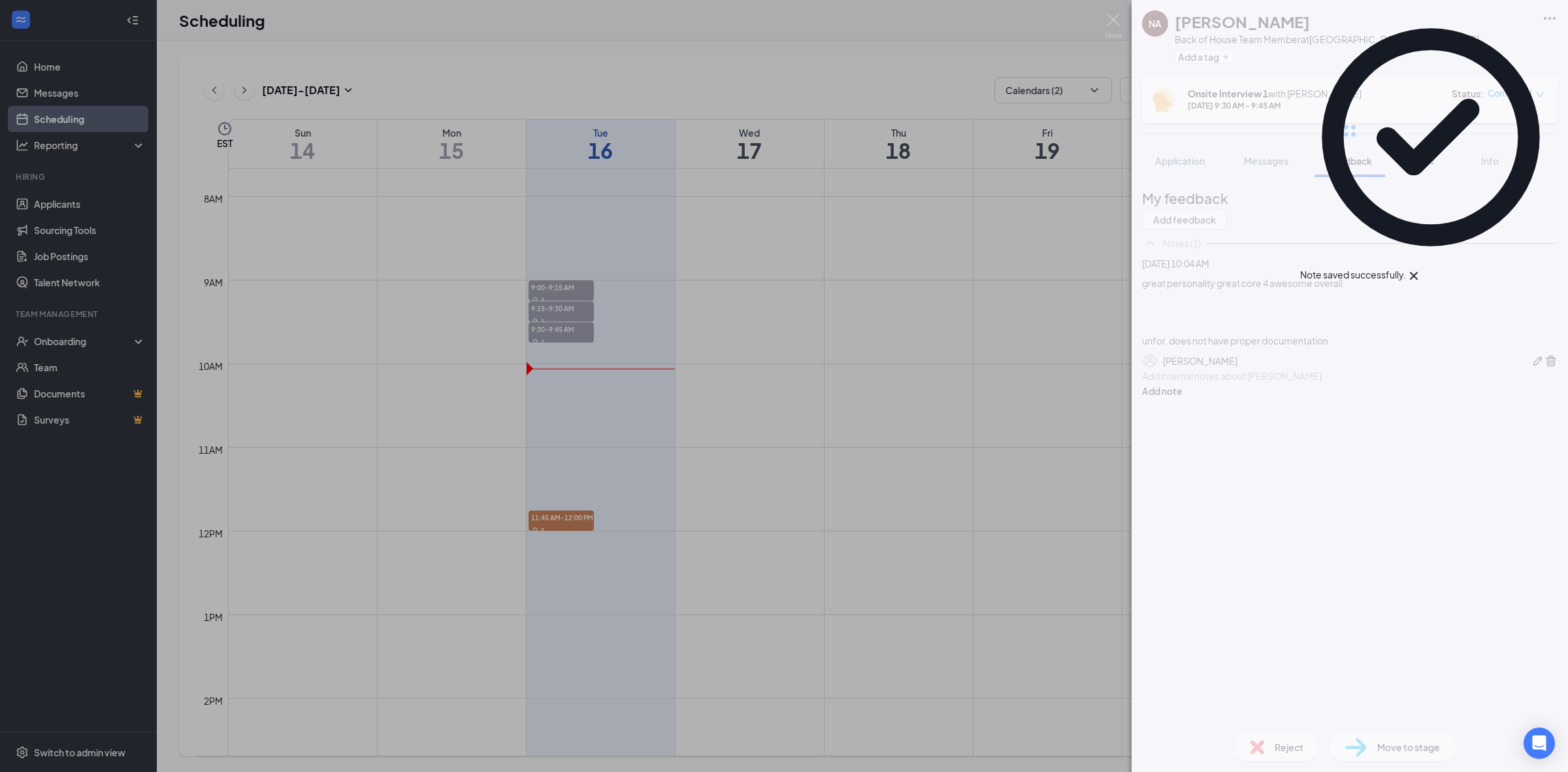
click at [1282, 743] on div "NA [PERSON_NAME] Back of House Team Member at [GEOGRAPHIC_DATA][PERSON_NAME] Ad…" at bounding box center [1350, 386] width 436 height 772
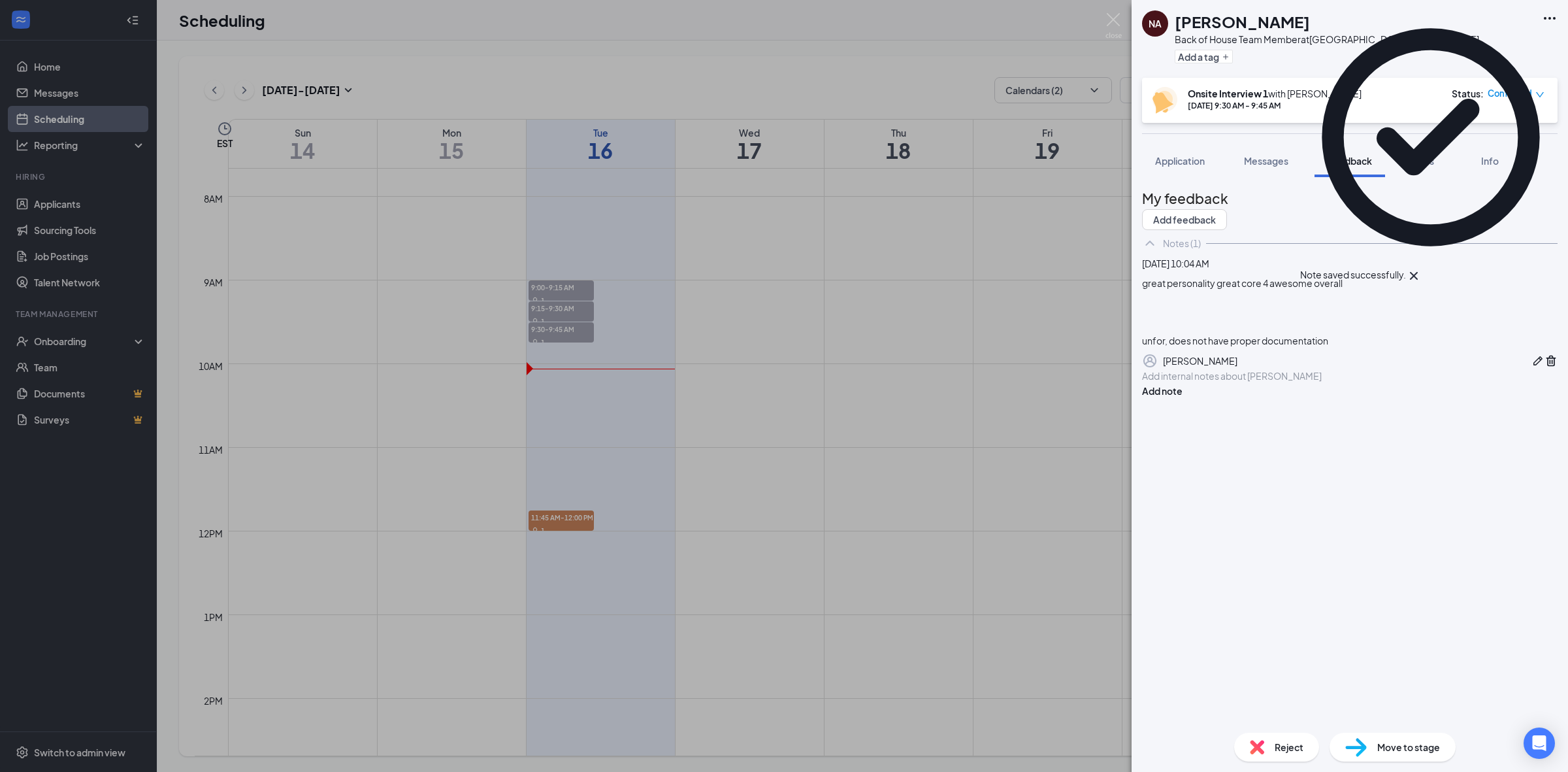
click at [1303, 752] on span "Reject" at bounding box center [1289, 746] width 29 height 14
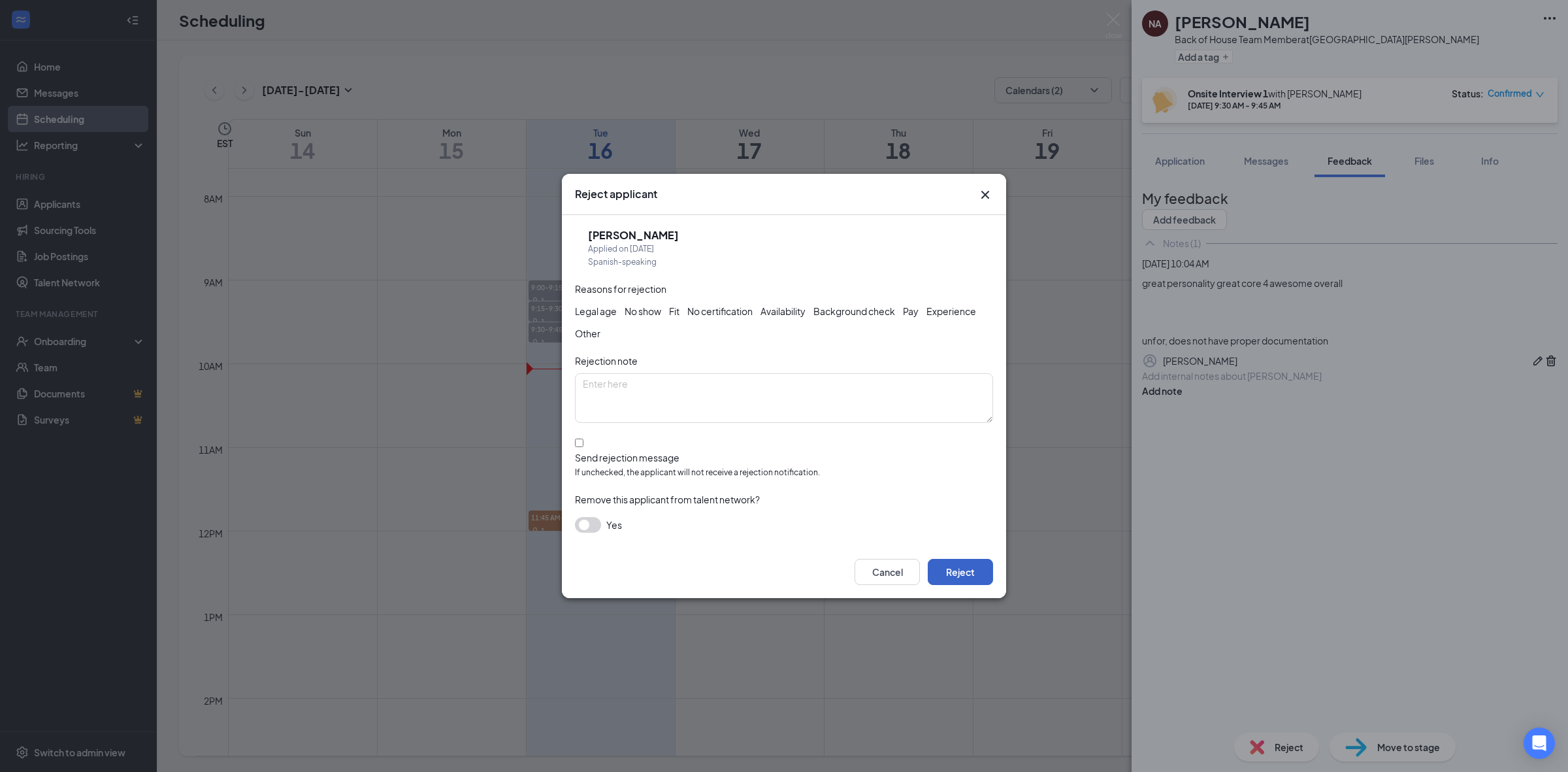
click at [987, 564] on button "Reject" at bounding box center [960, 572] width 65 height 26
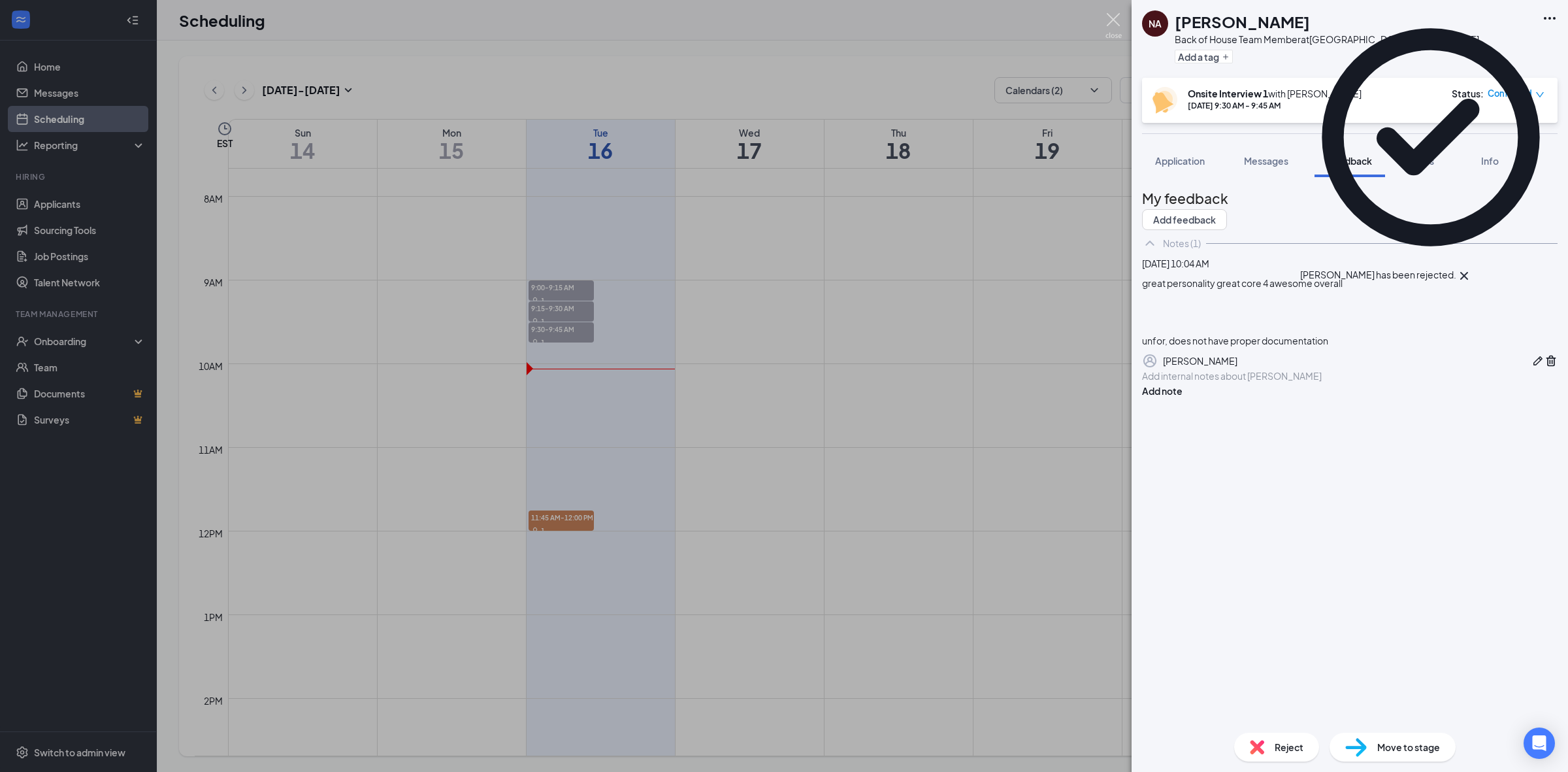
click at [1114, 21] on img at bounding box center [1114, 25] width 17 height 25
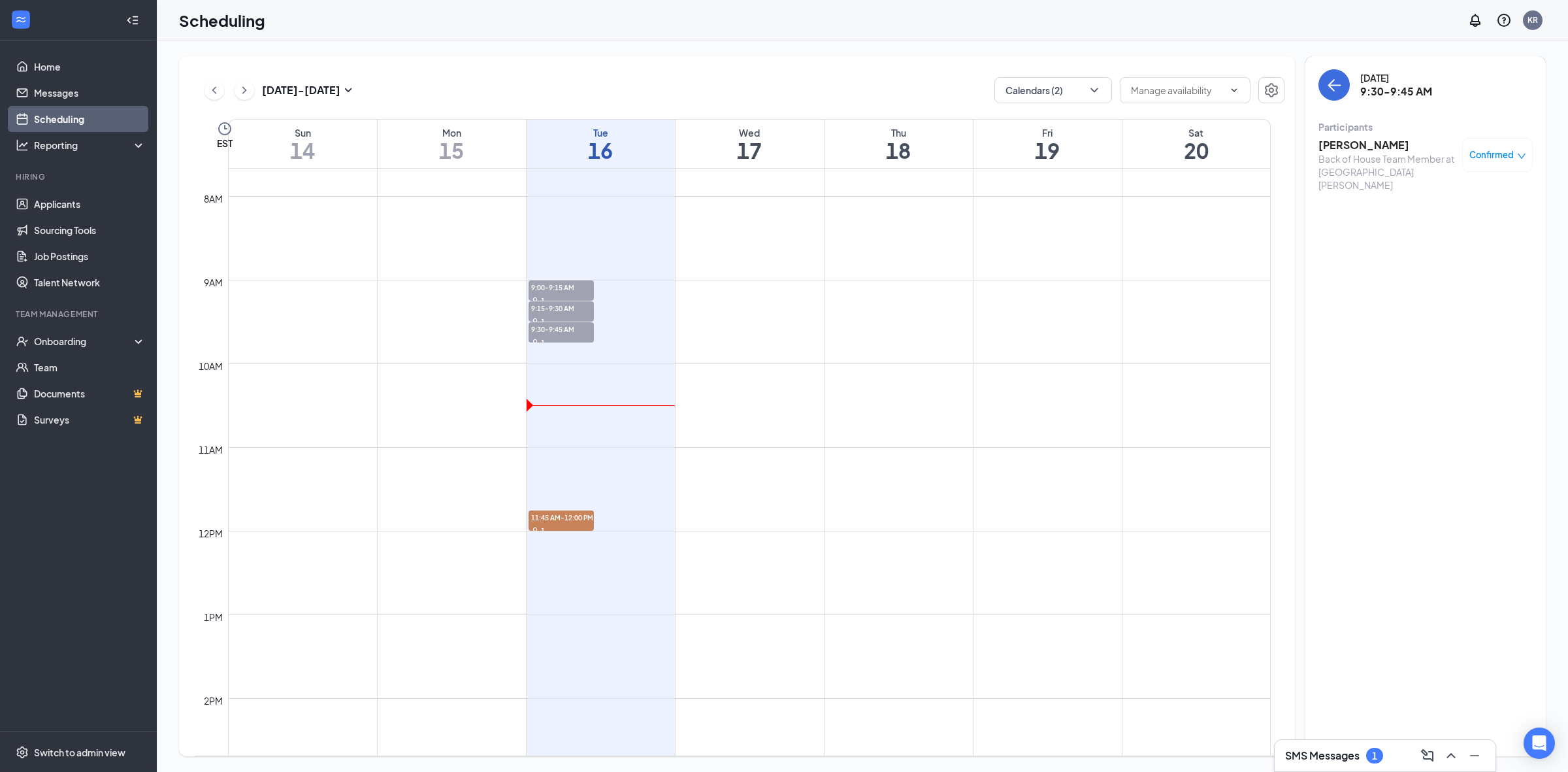
click at [1361, 740] on div "SMS Messages 1" at bounding box center [1385, 755] width 221 height 32
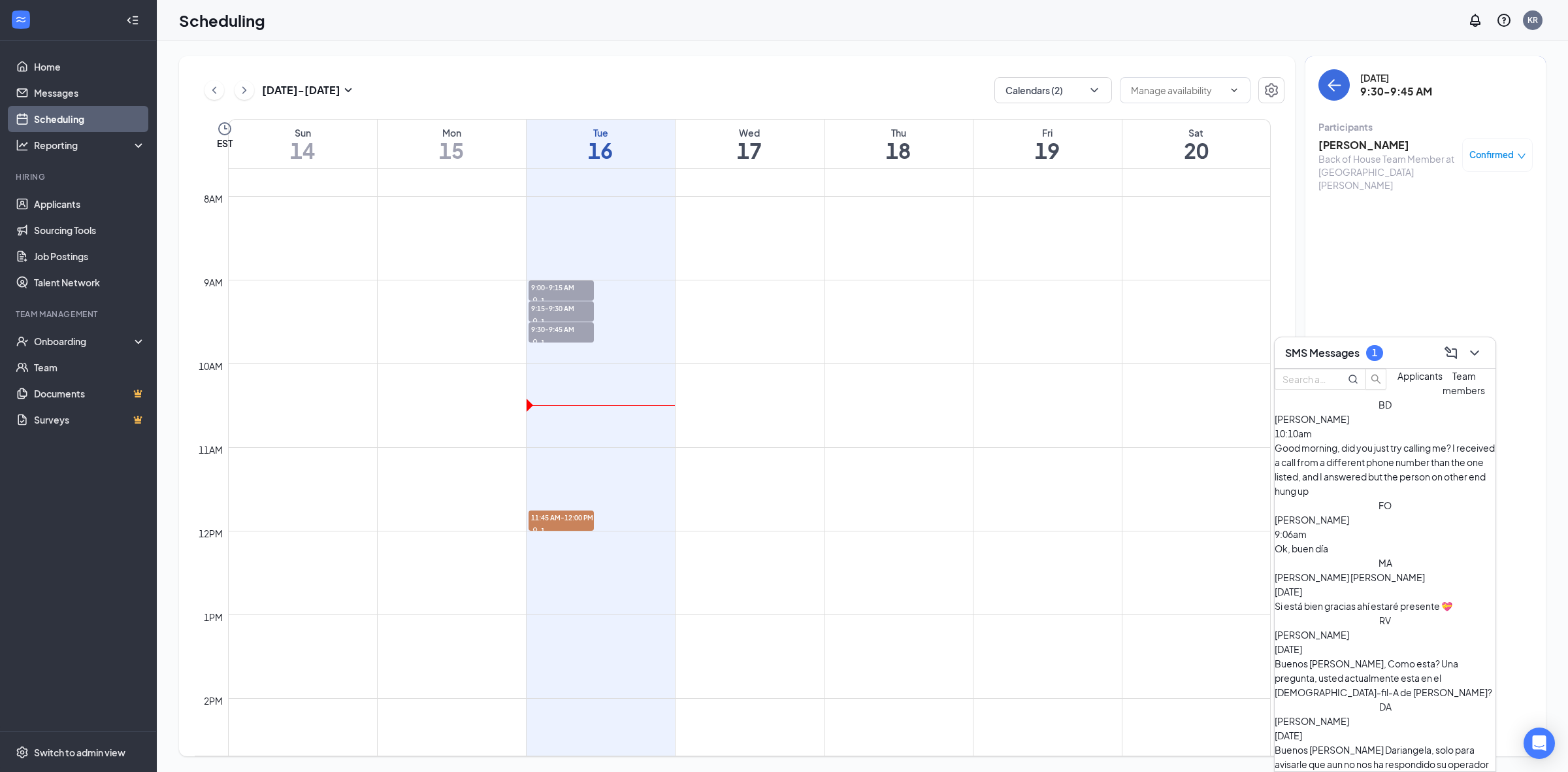
click at [1417, 482] on div "BD [PERSON_NAME] 10:10am Good morning, did you just try calling me? I received …" at bounding box center [1385, 447] width 221 height 100
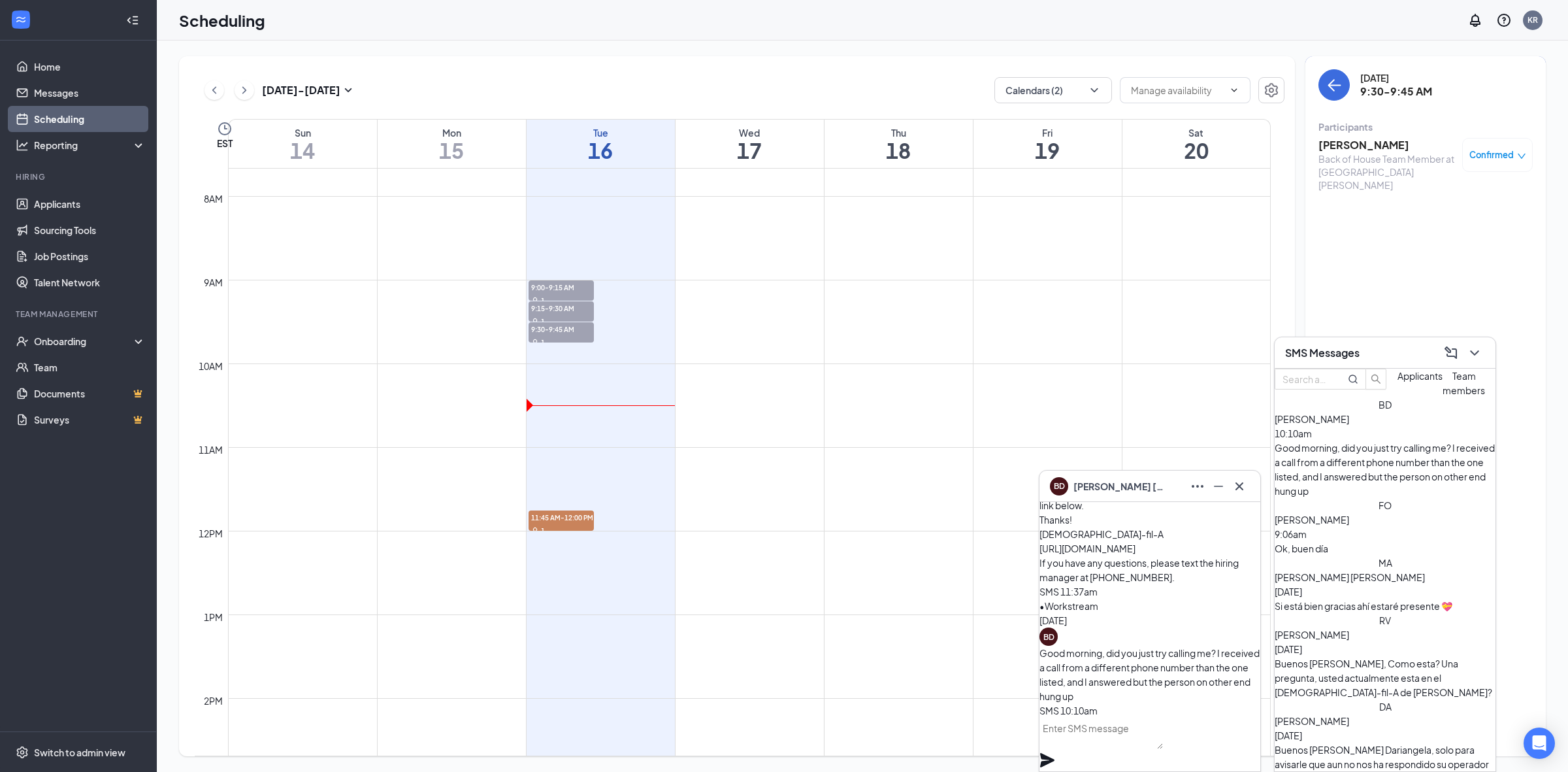
click at [1135, 749] on textarea at bounding box center [1100, 733] width 123 height 32
click at [1144, 749] on textarea at bounding box center [1100, 733] width 123 height 32
click at [1488, 354] on div "SMS Messages" at bounding box center [1385, 353] width 221 height 32
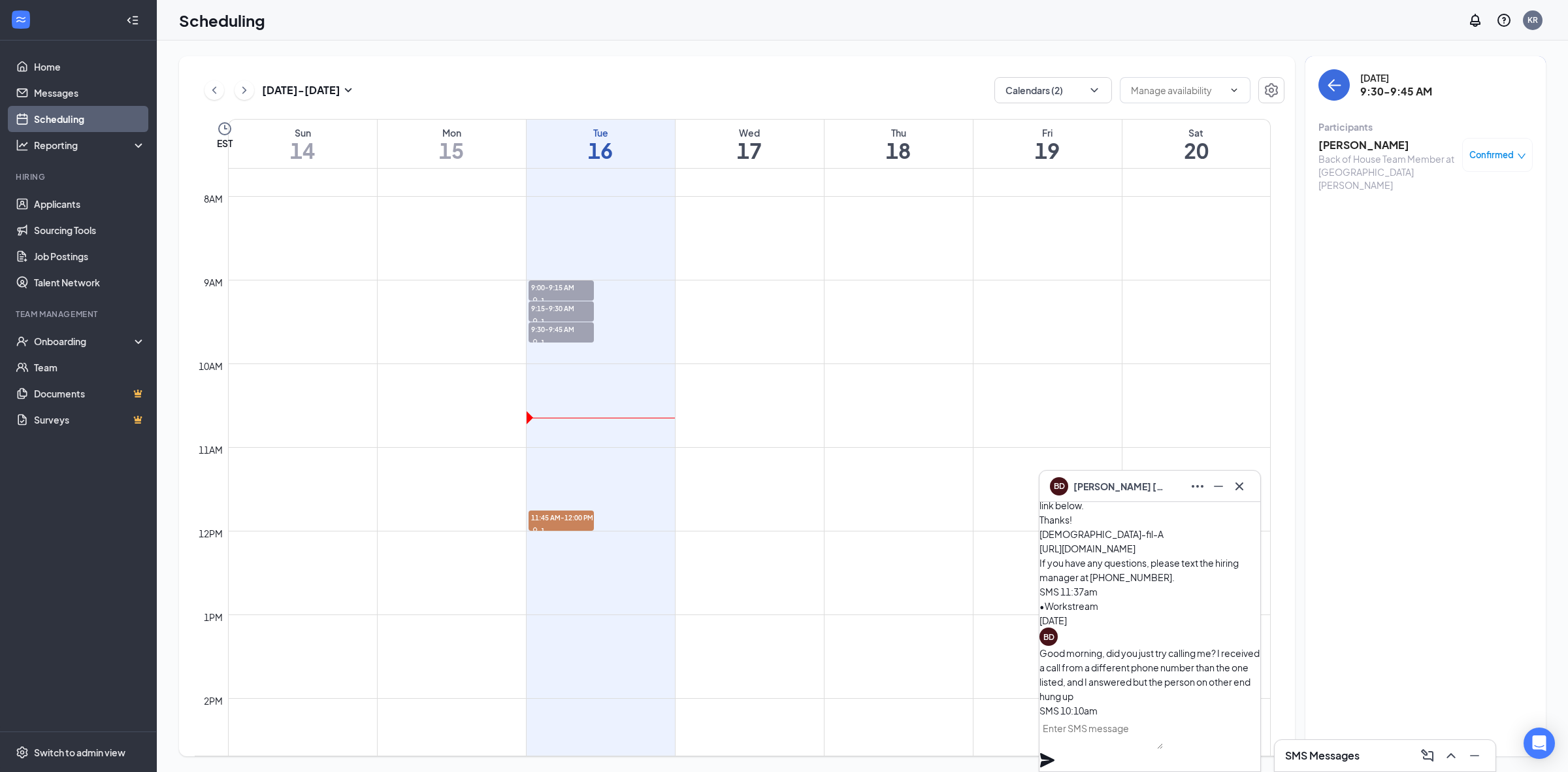
click at [1253, 482] on div "BD [PERSON_NAME]" at bounding box center [1150, 486] width 221 height 32
